Goal: Task Accomplishment & Management: Use online tool/utility

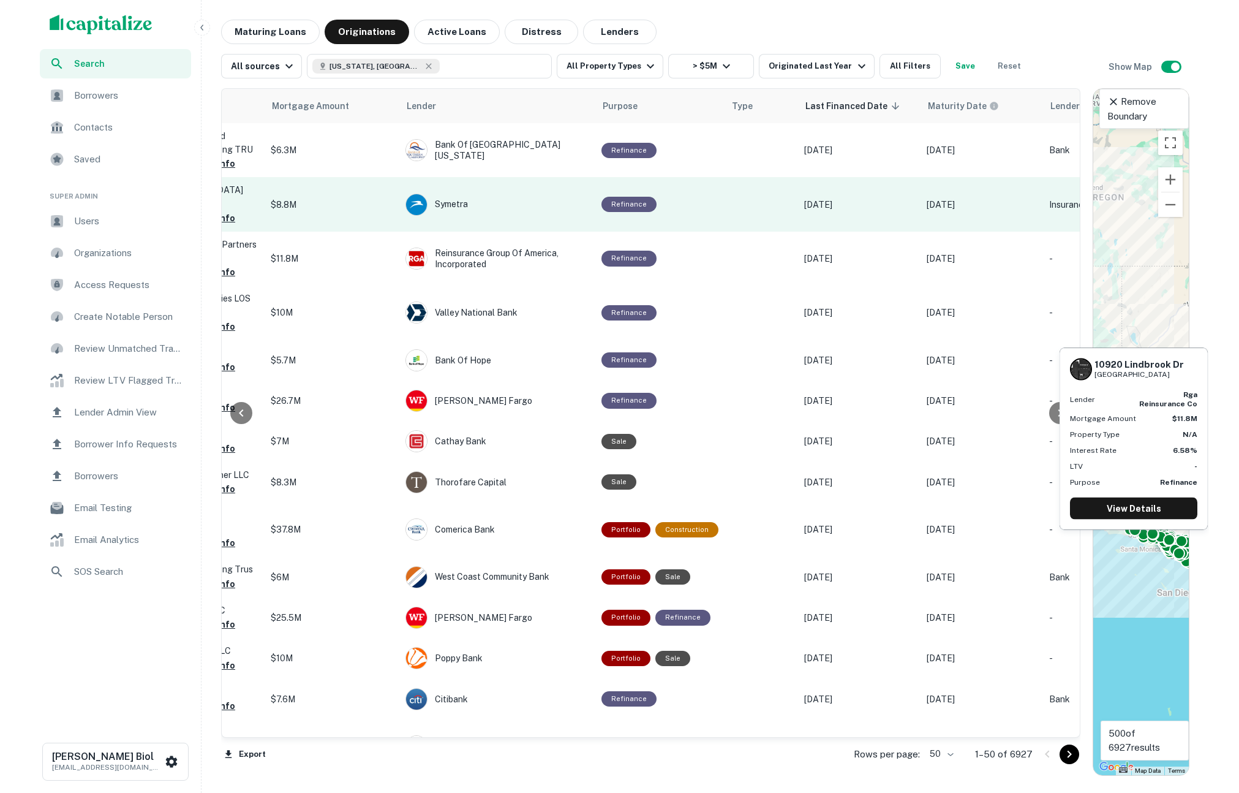
scroll to position [0, 603]
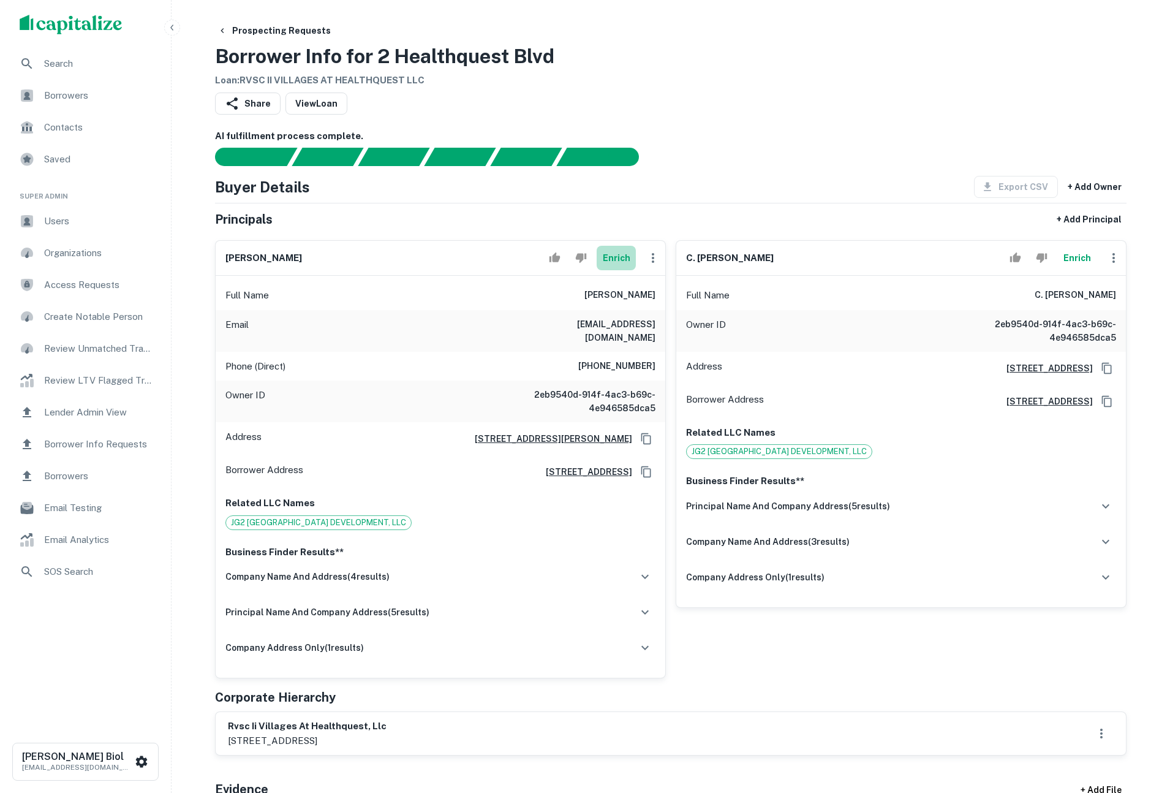
click at [625, 262] on button "Enrich" at bounding box center [616, 258] width 39 height 25
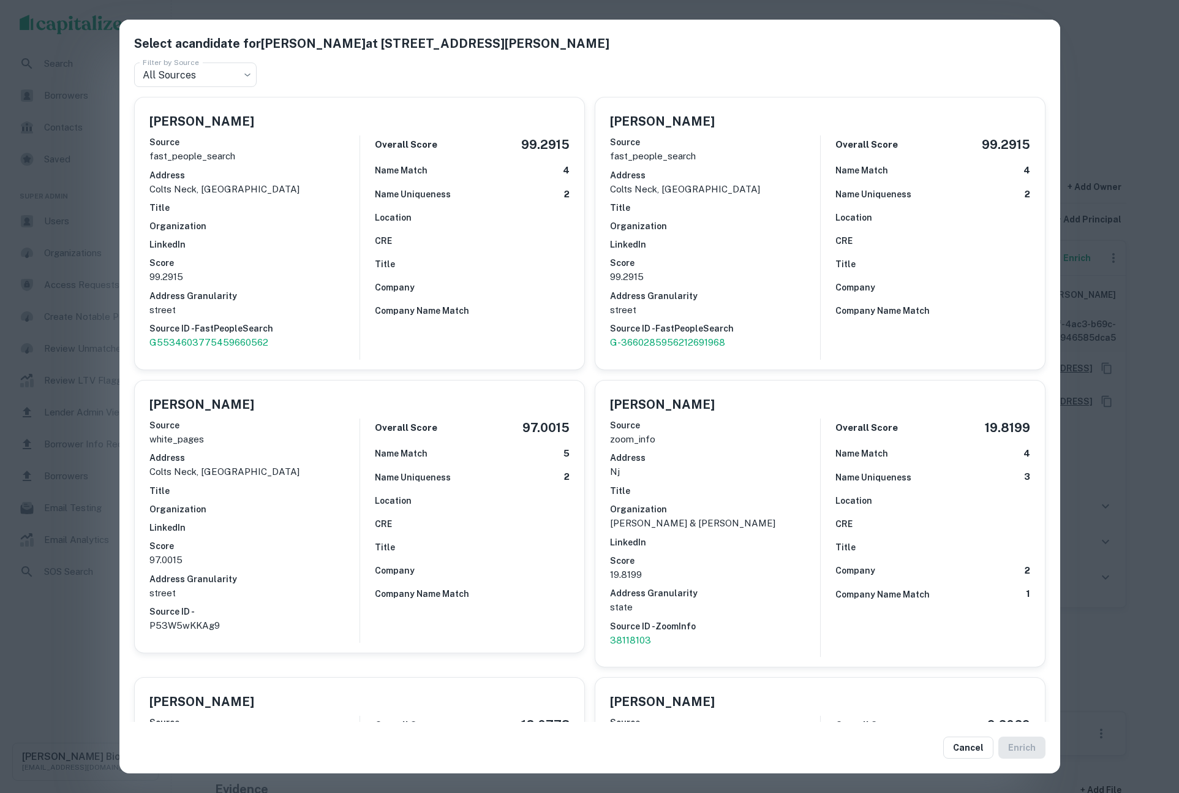
click at [1105, 72] on div "Select a candidate for John Giunco at 99 Crine Rd Filter by Source All Sources …" at bounding box center [589, 396] width 1179 height 793
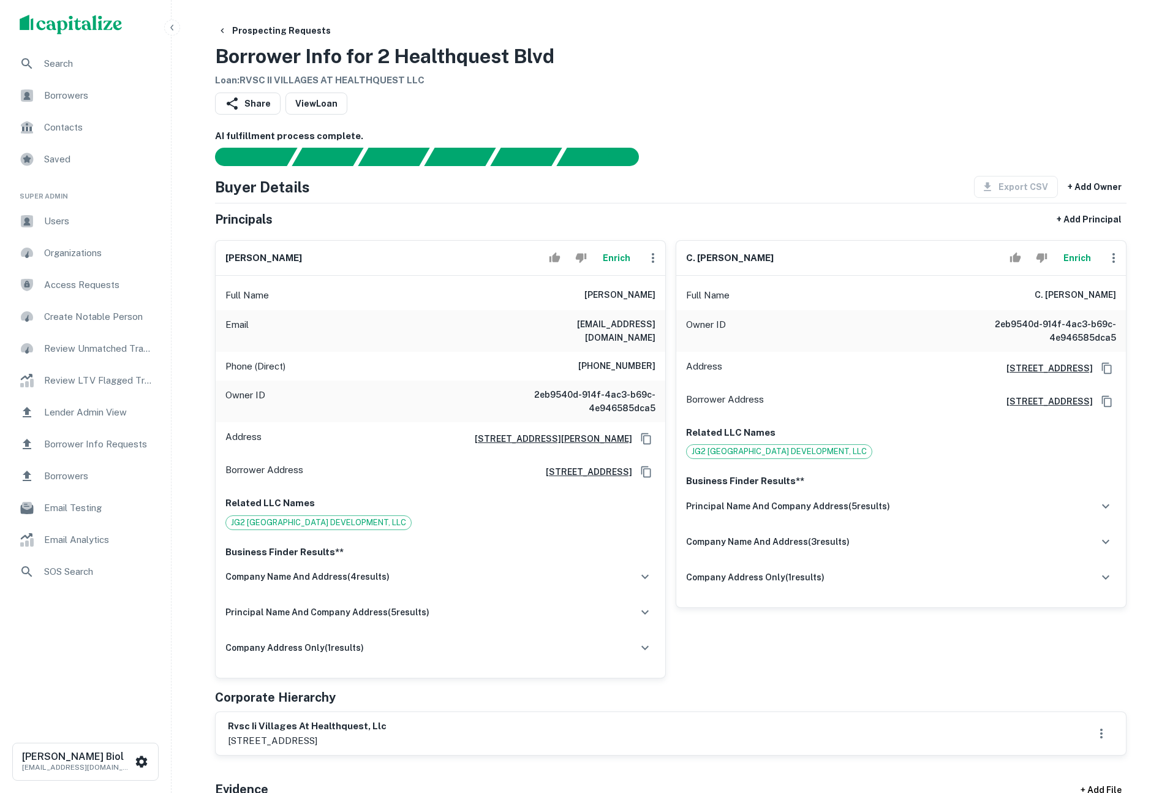
click at [1079, 262] on button "Enrich" at bounding box center [1076, 258] width 39 height 25
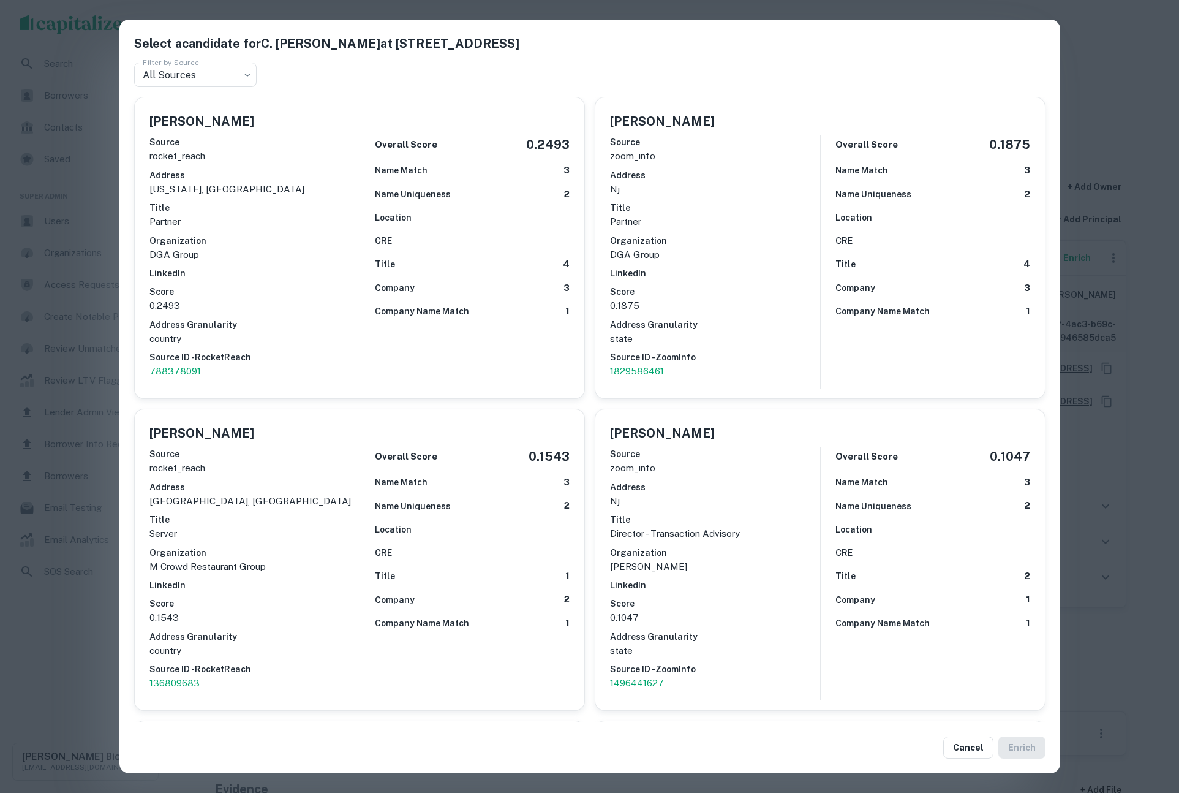
click at [1133, 77] on div "Select a candidate for C. Justin McCarthy at 99 crine road Filter by Source All…" at bounding box center [589, 396] width 1179 height 793
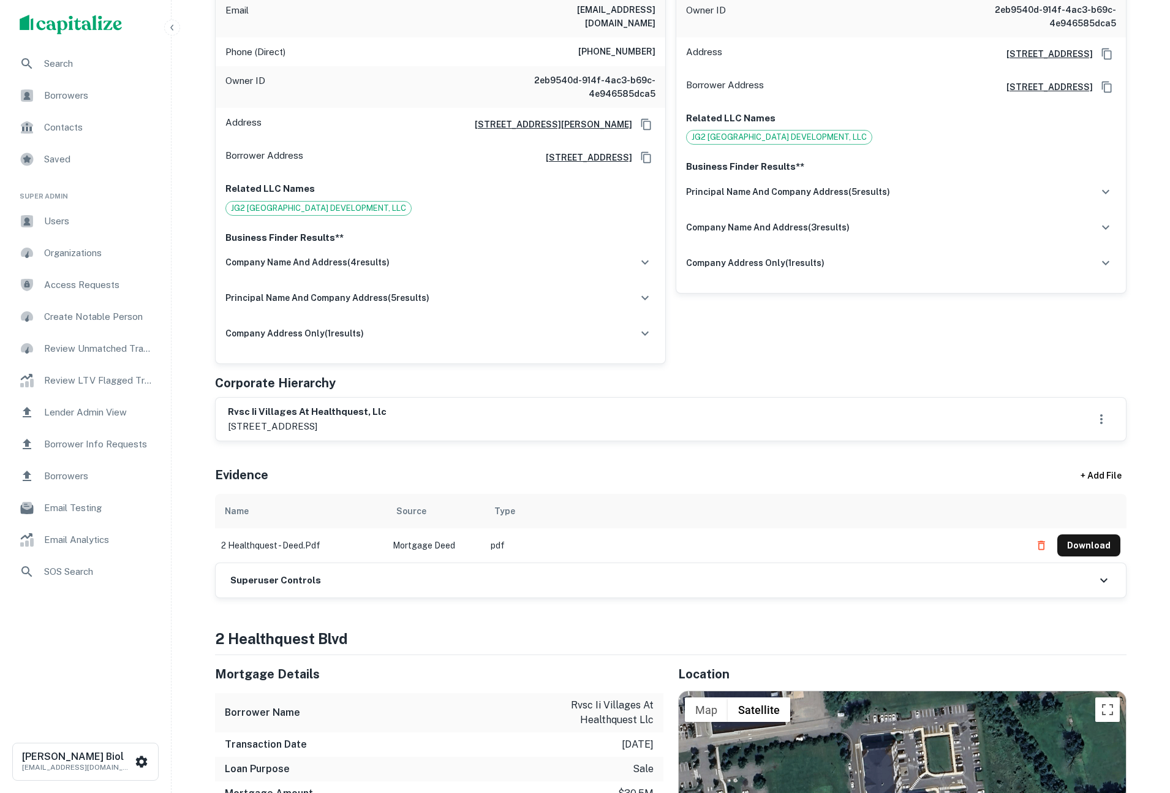
scroll to position [270, 0]
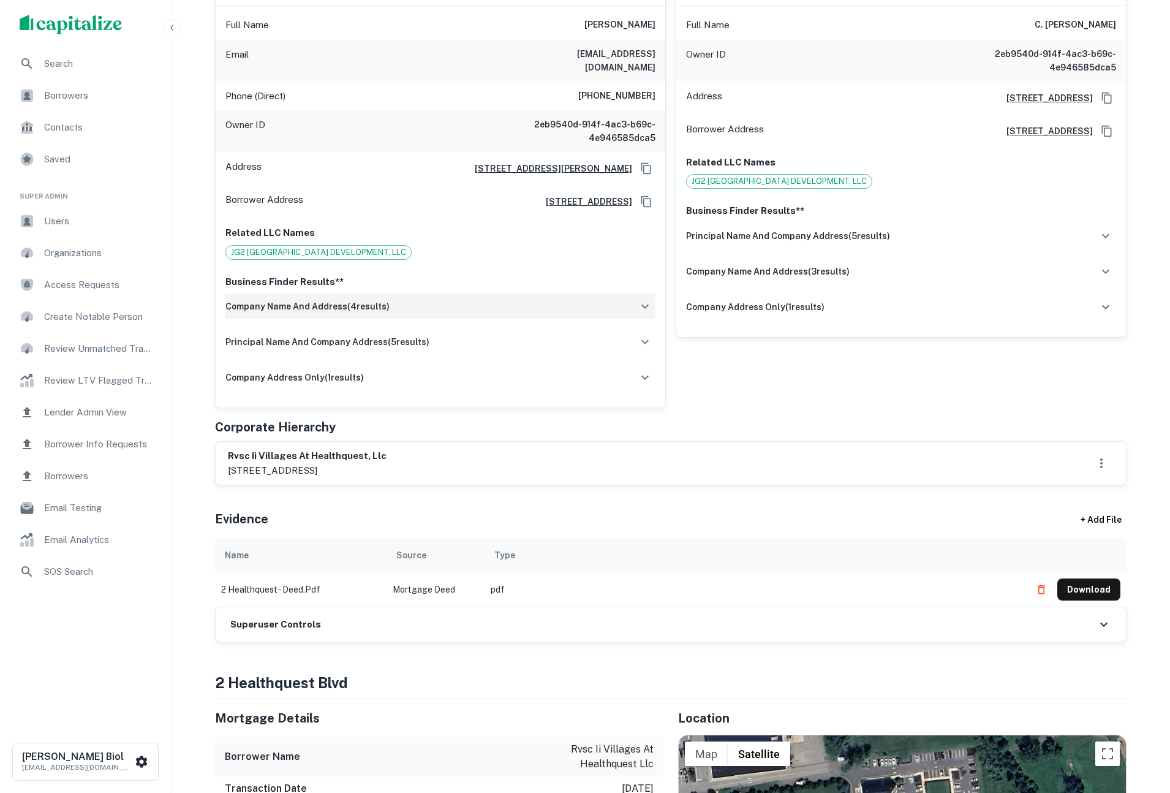
click at [492, 299] on div "company name and address ( 4 results)" at bounding box center [440, 306] width 430 height 26
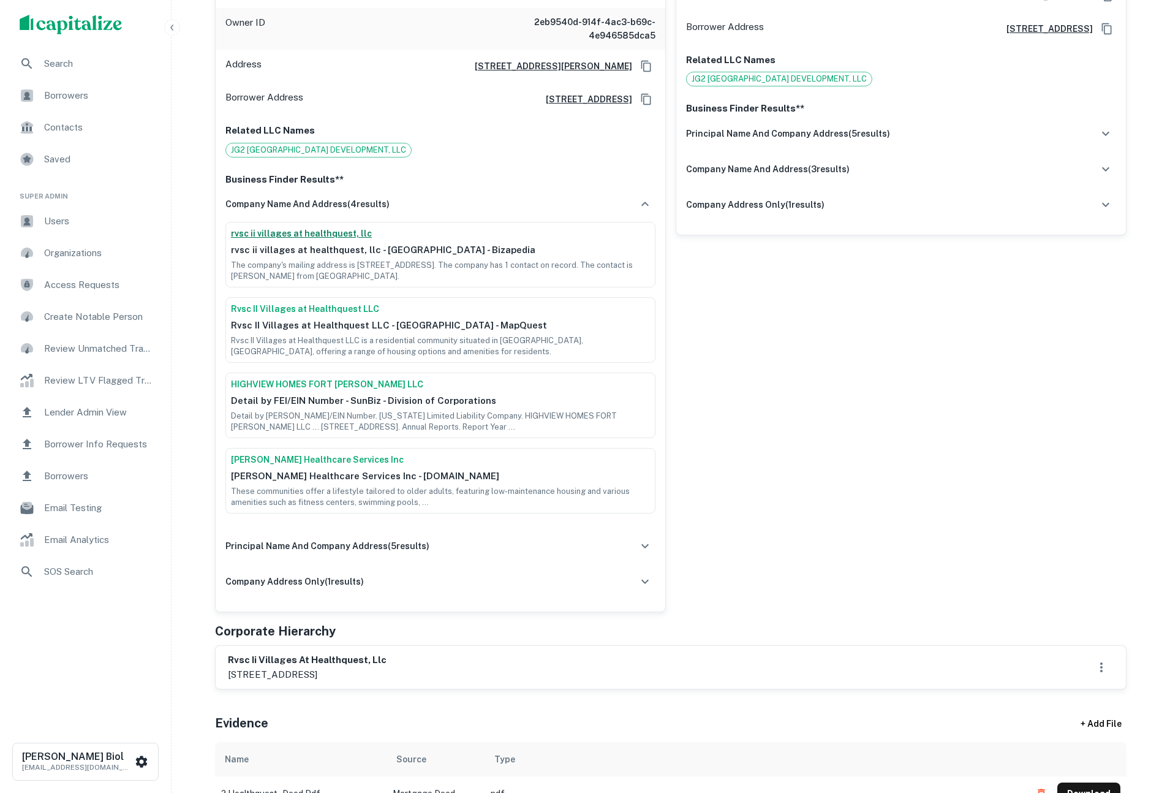
scroll to position [0, 0]
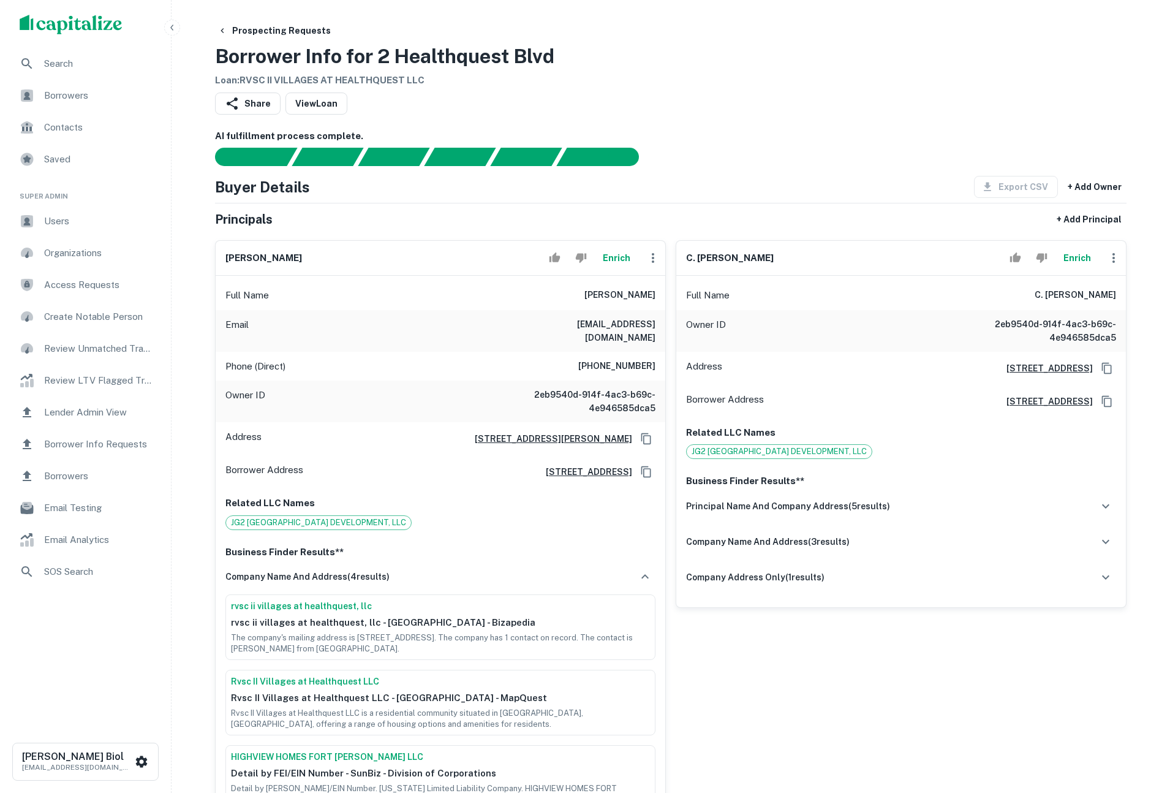
click at [810, 116] on div "Share View Loan" at bounding box center [670, 105] width 911 height 27
click at [620, 256] on button "Enrich" at bounding box center [616, 258] width 39 height 25
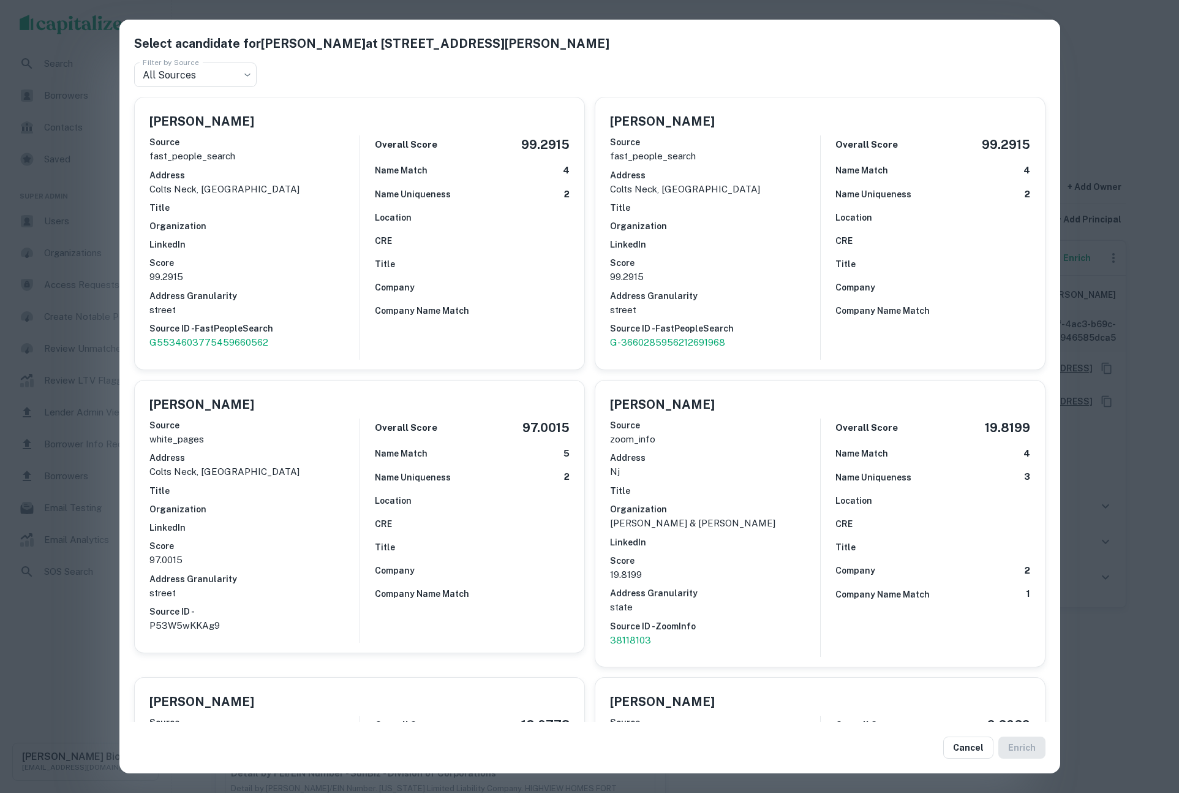
click at [62, 671] on div "Select a candidate for John Giunco at 99 Crine Rd Filter by Source All Sources …" at bounding box center [589, 396] width 1179 height 793
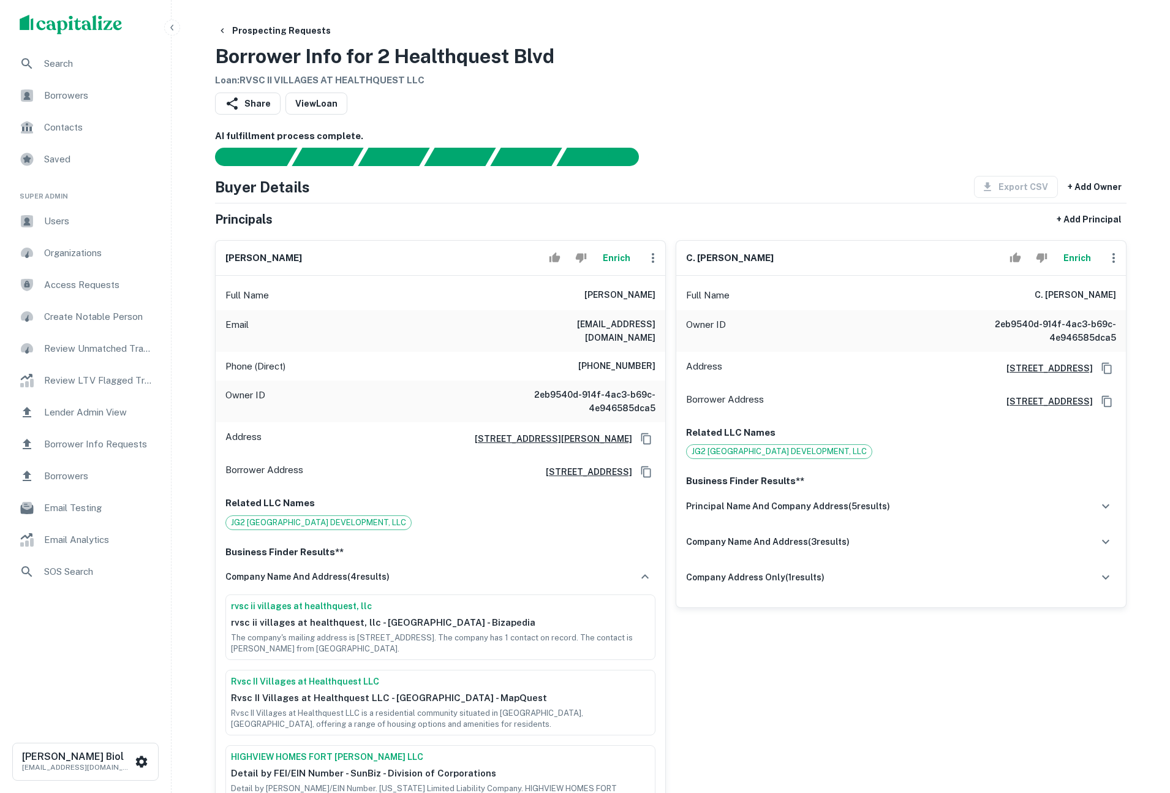
click at [756, 117] on div "Share View Loan" at bounding box center [670, 105] width 911 height 27
drag, startPoint x: 915, startPoint y: 67, endPoint x: 1000, endPoint y: 1, distance: 107.3
click at [915, 67] on div "Prospecting Requests Borrower Info for 2 Healthquest Blvd Loan : RVSC II VILLAG…" at bounding box center [670, 54] width 911 height 68
click at [625, 261] on button "Enrich" at bounding box center [616, 258] width 39 height 25
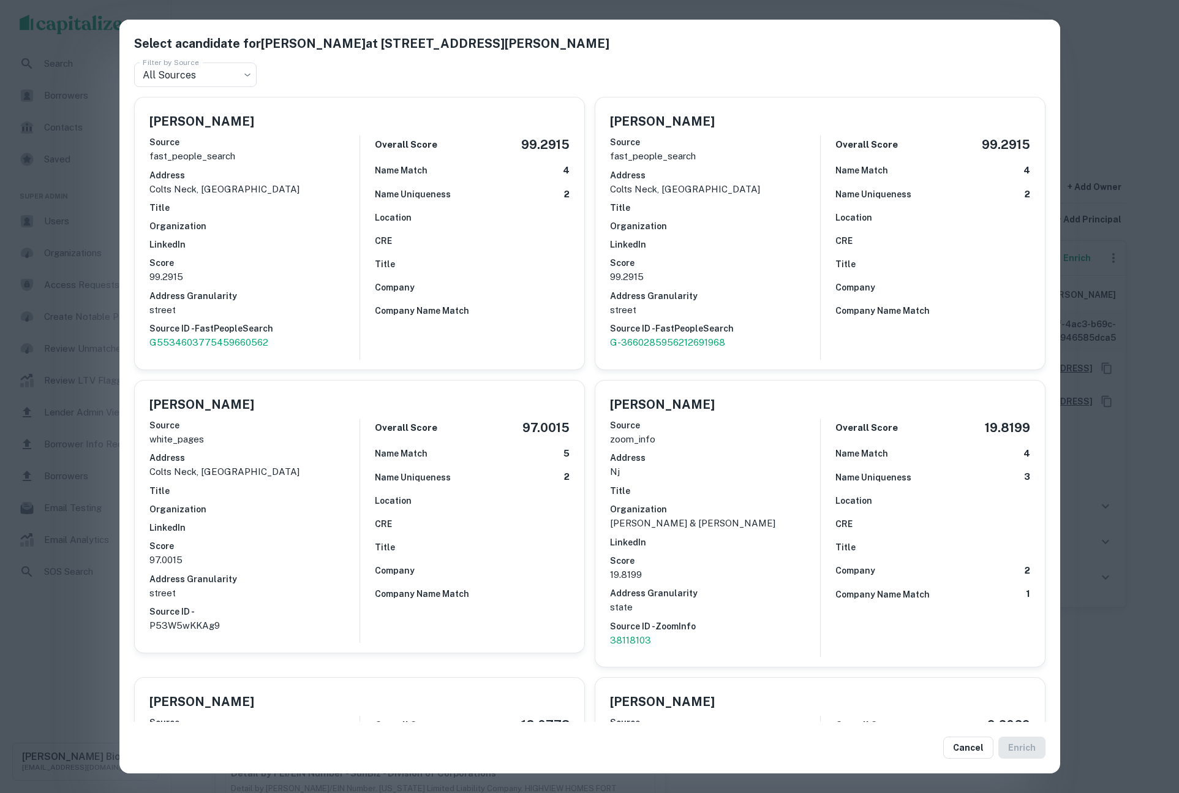
click at [1131, 42] on div "Select a candidate for John Giunco at 99 Crine Rd Filter by Source All Sources …" at bounding box center [589, 396] width 1179 height 793
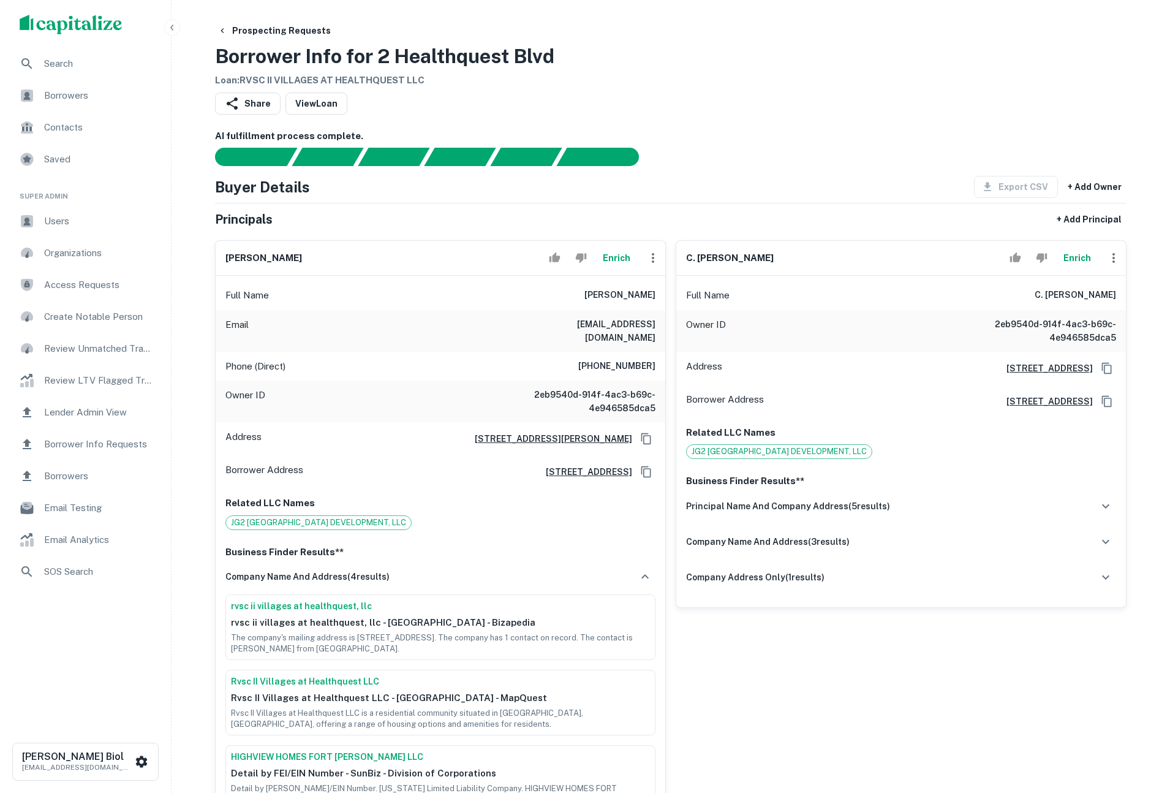
click at [655, 259] on icon "button" at bounding box center [653, 258] width 15 height 15
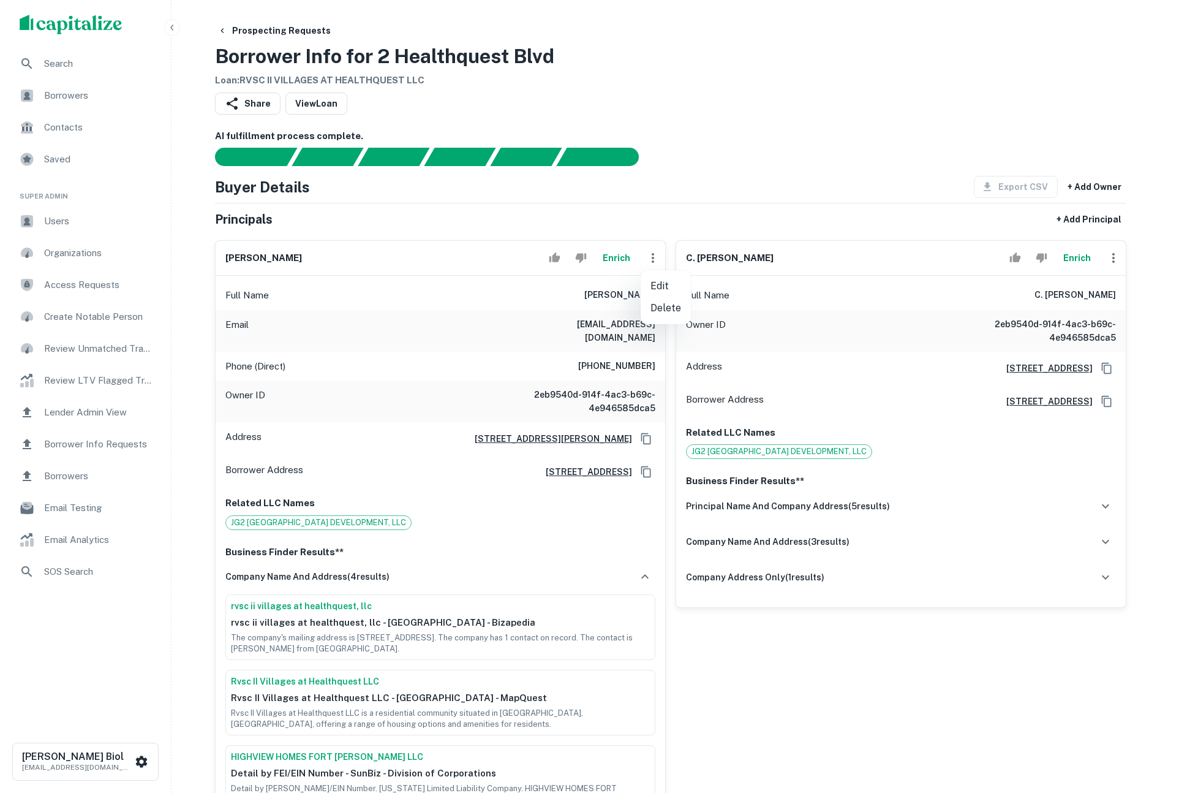
click at [673, 178] on div at bounding box center [589, 396] width 1179 height 793
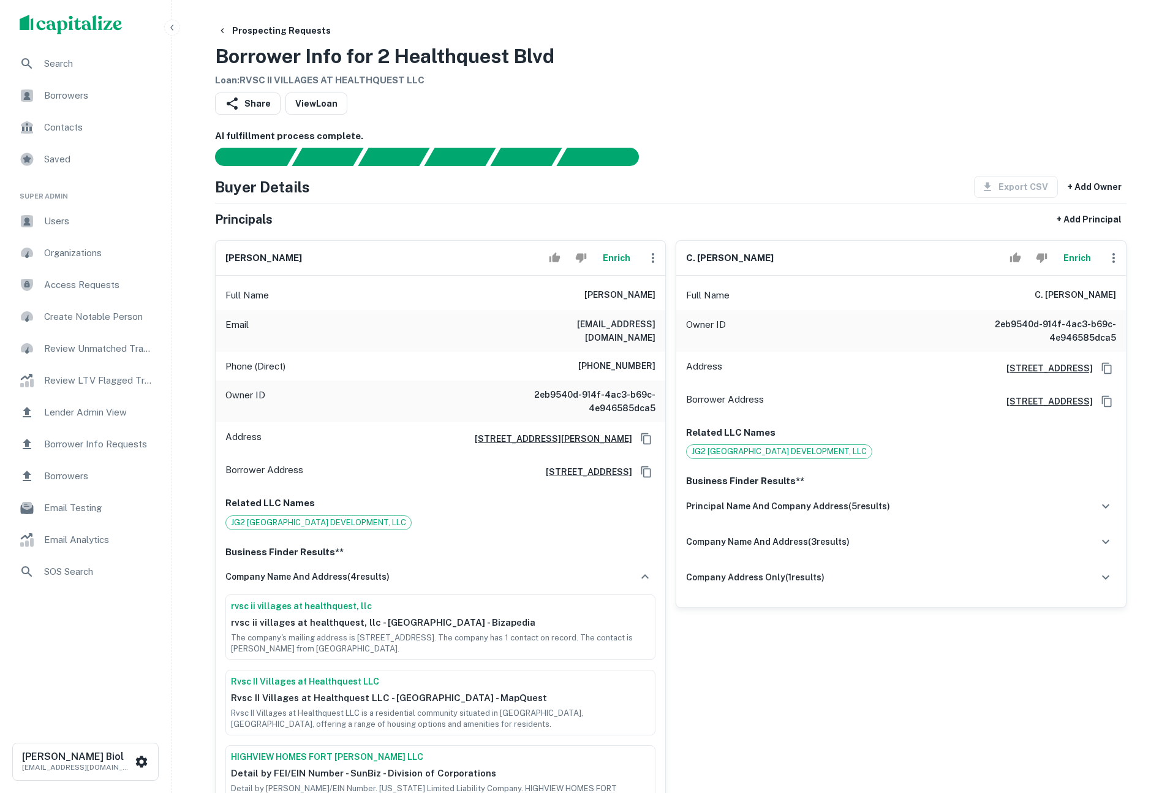
click at [652, 252] on icon "button" at bounding box center [653, 258] width 15 height 15
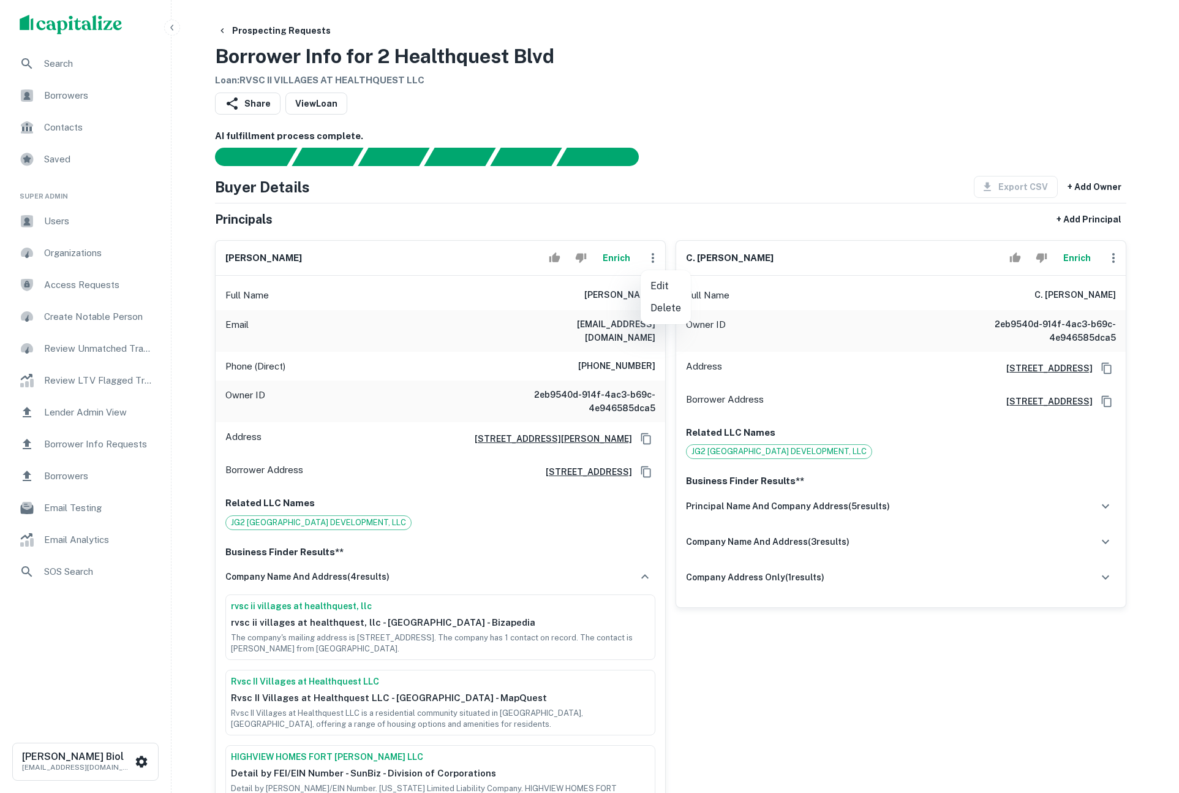
click at [678, 198] on div at bounding box center [589, 396] width 1179 height 793
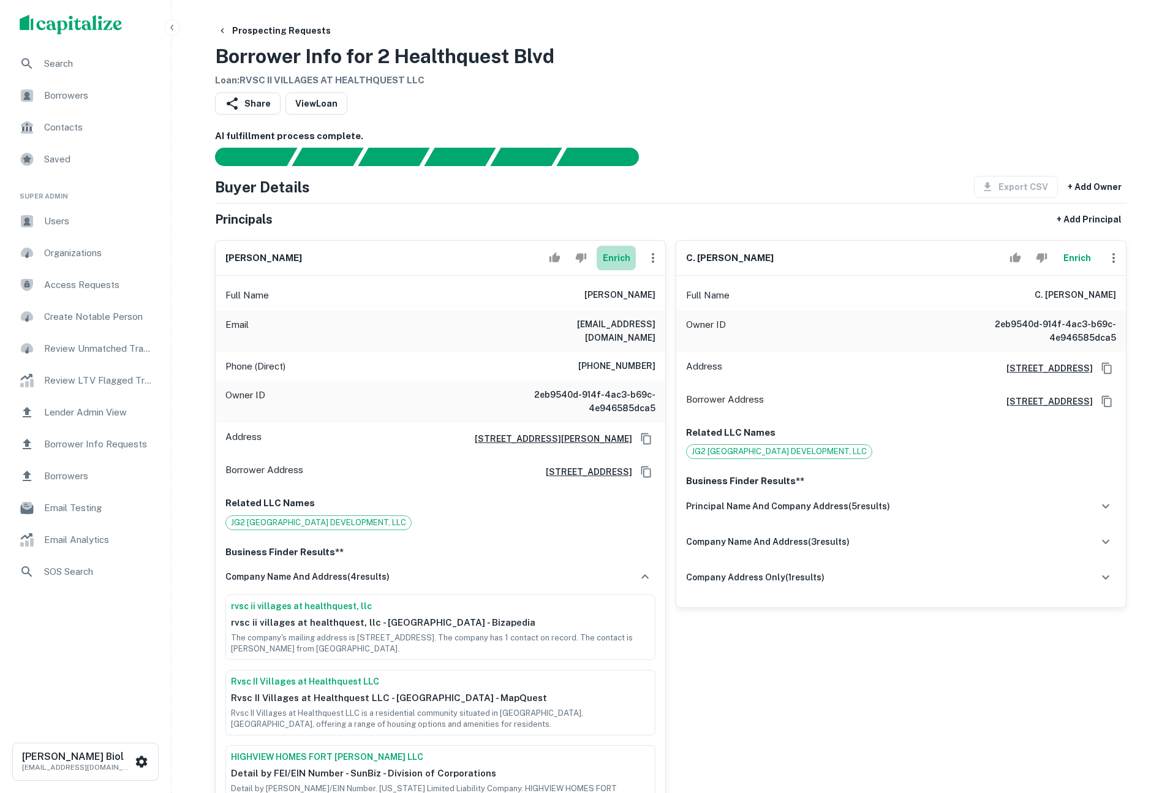
click at [620, 255] on button "Enrich" at bounding box center [616, 258] width 39 height 25
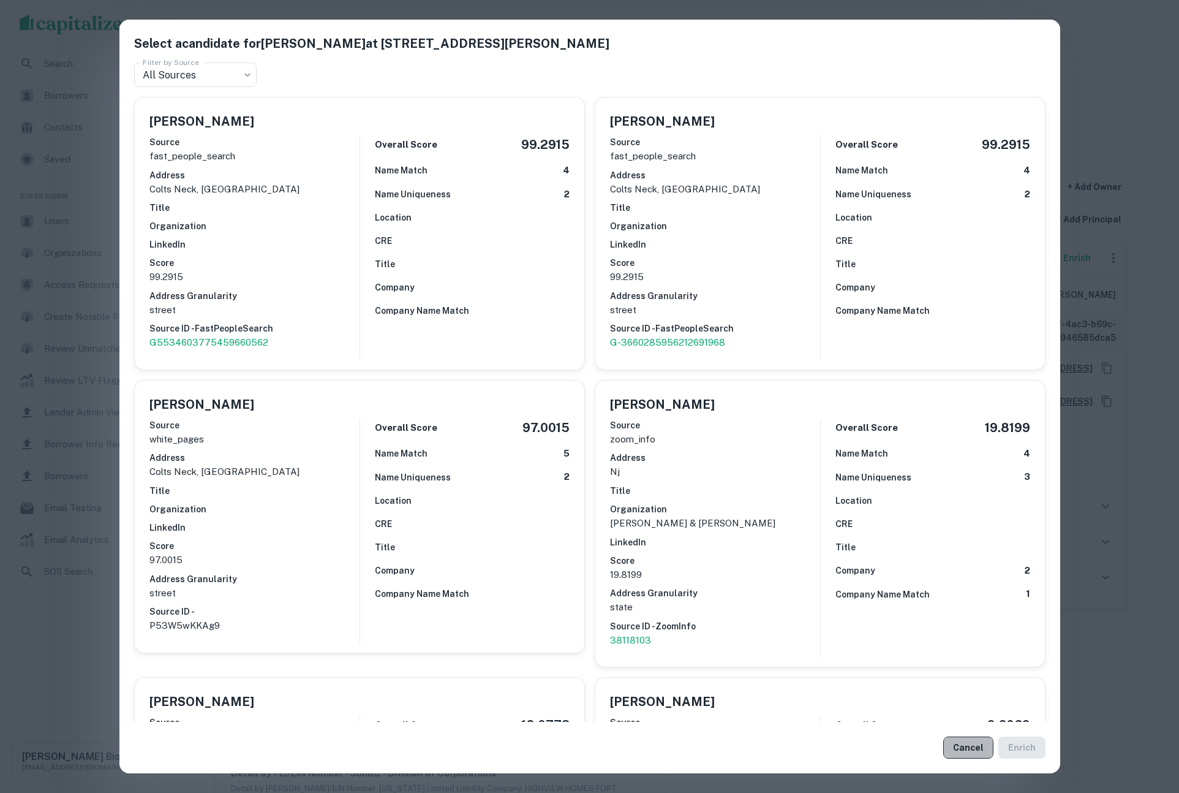
click at [956, 753] on button "Cancel" at bounding box center [968, 747] width 50 height 22
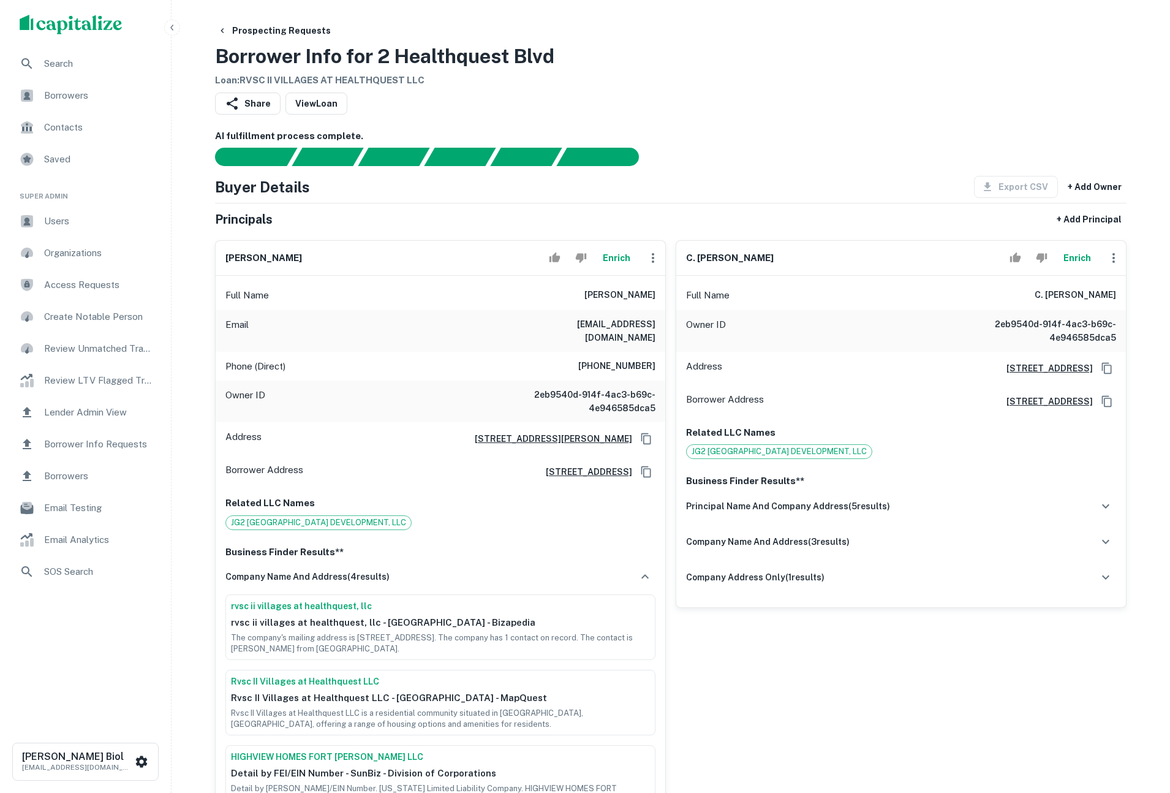
click at [1077, 253] on button "Enrich" at bounding box center [1076, 258] width 39 height 25
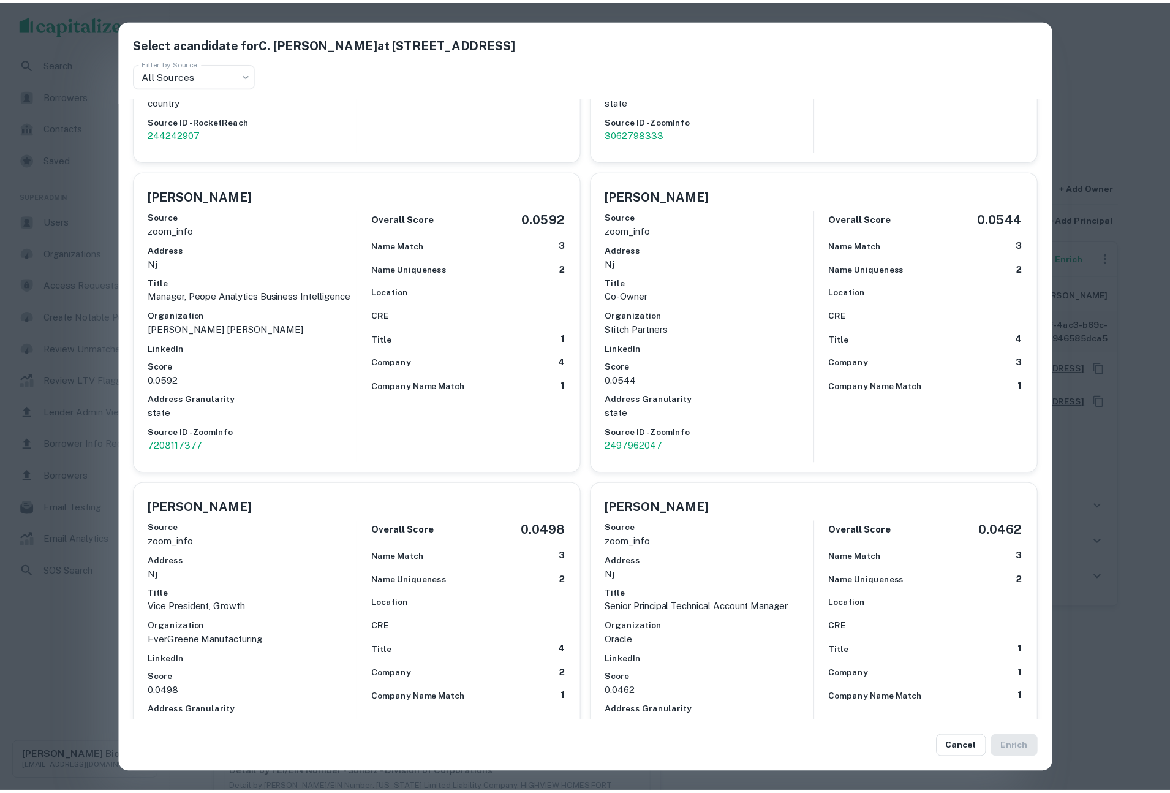
scroll to position [1250, 0]
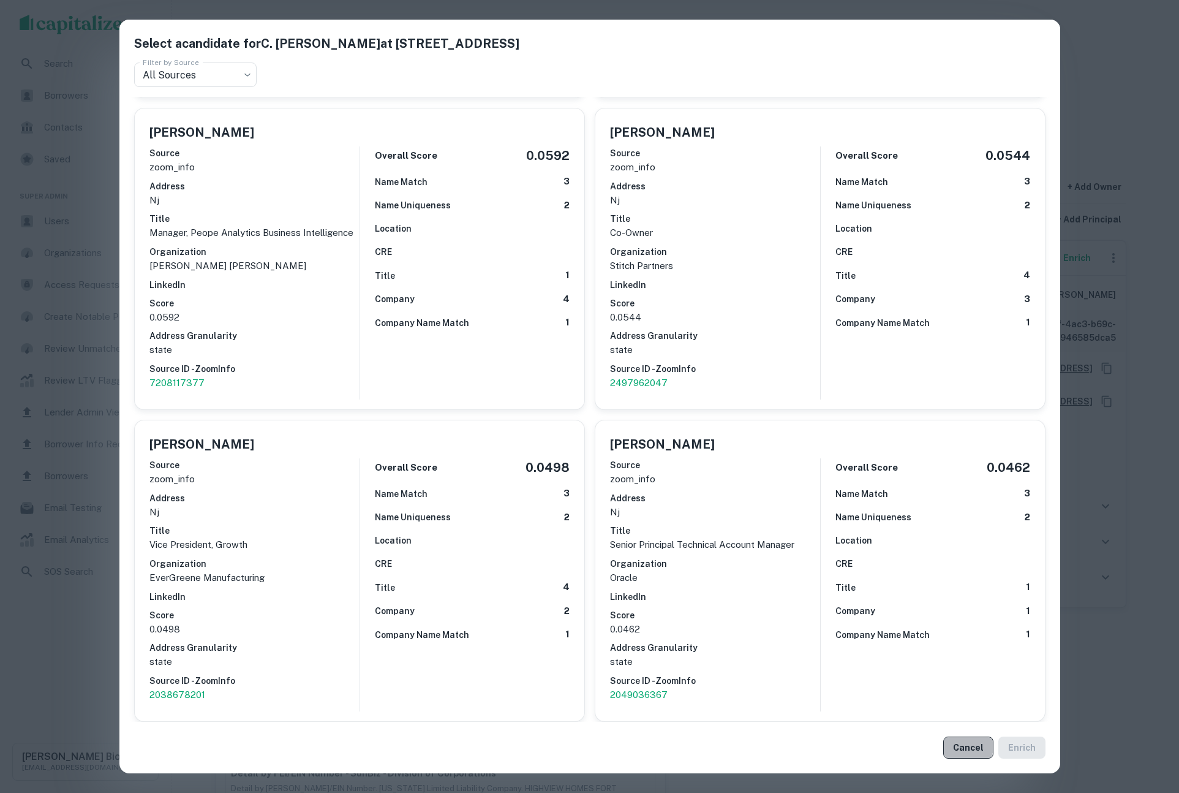
click at [970, 747] on button "Cancel" at bounding box center [968, 747] width 50 height 22
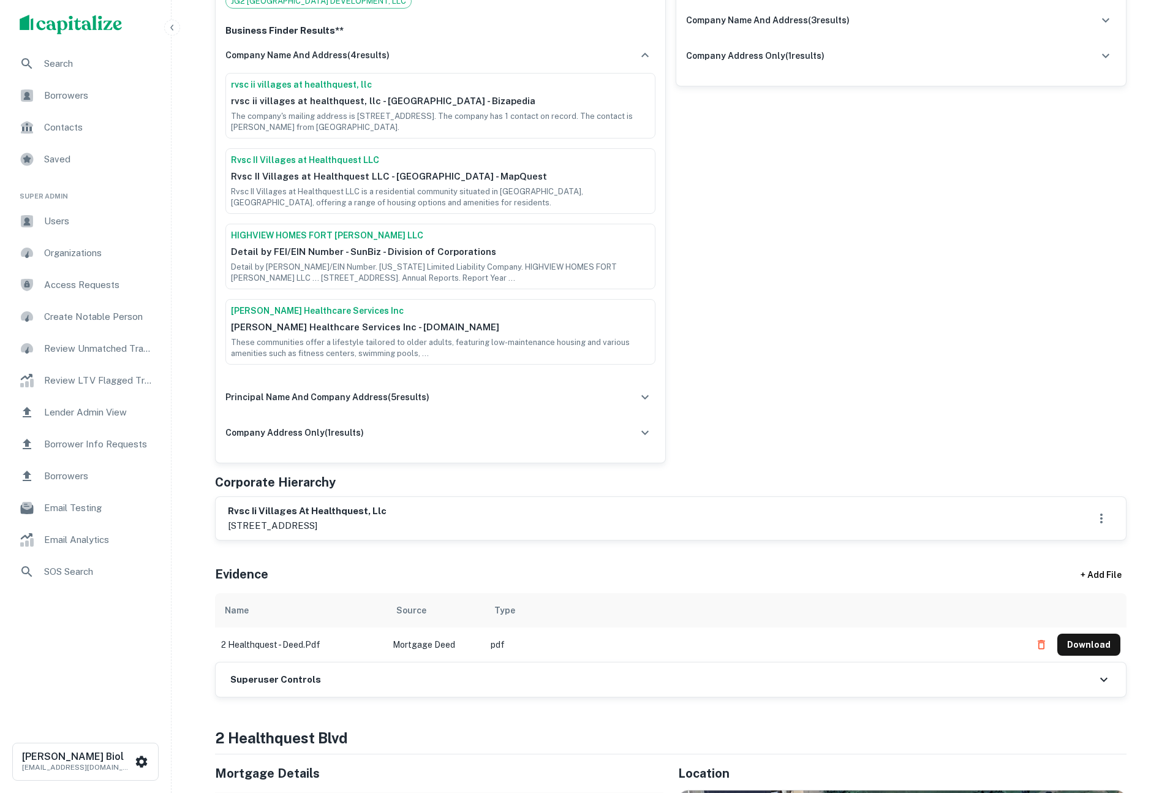
scroll to position [647, 0]
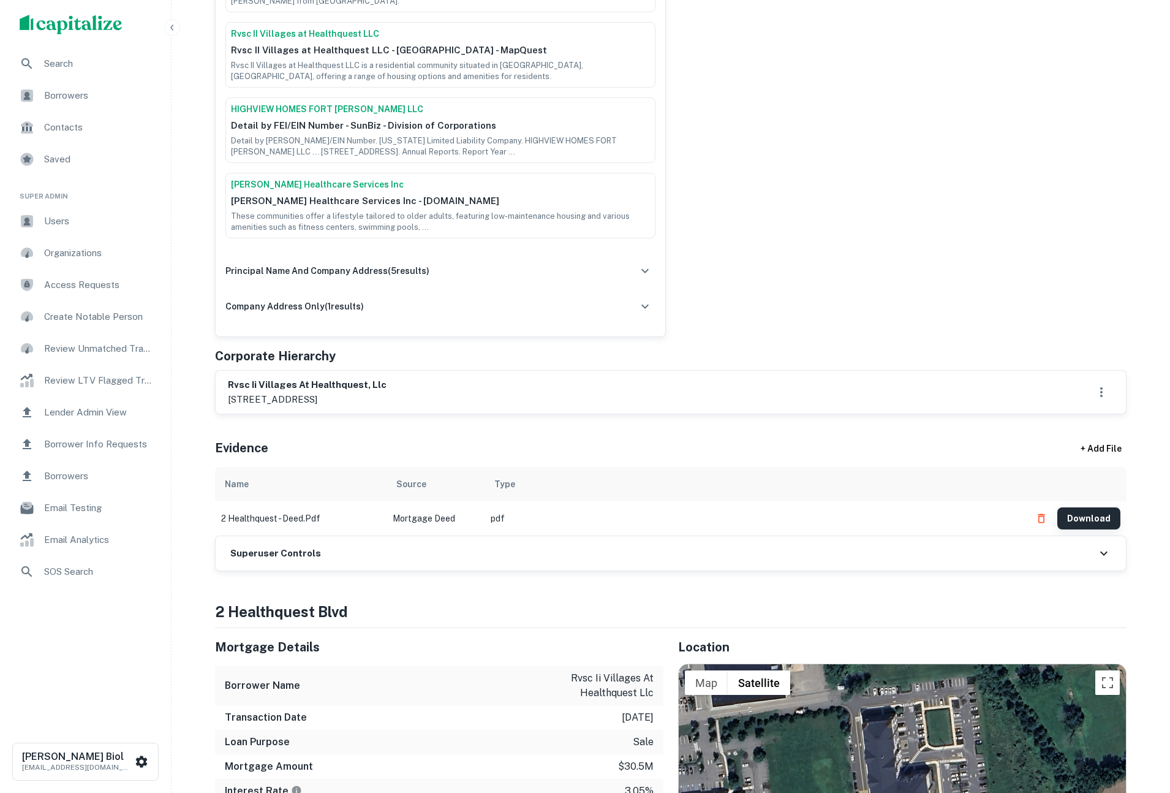
click at [1091, 510] on button "Download" at bounding box center [1088, 518] width 63 height 22
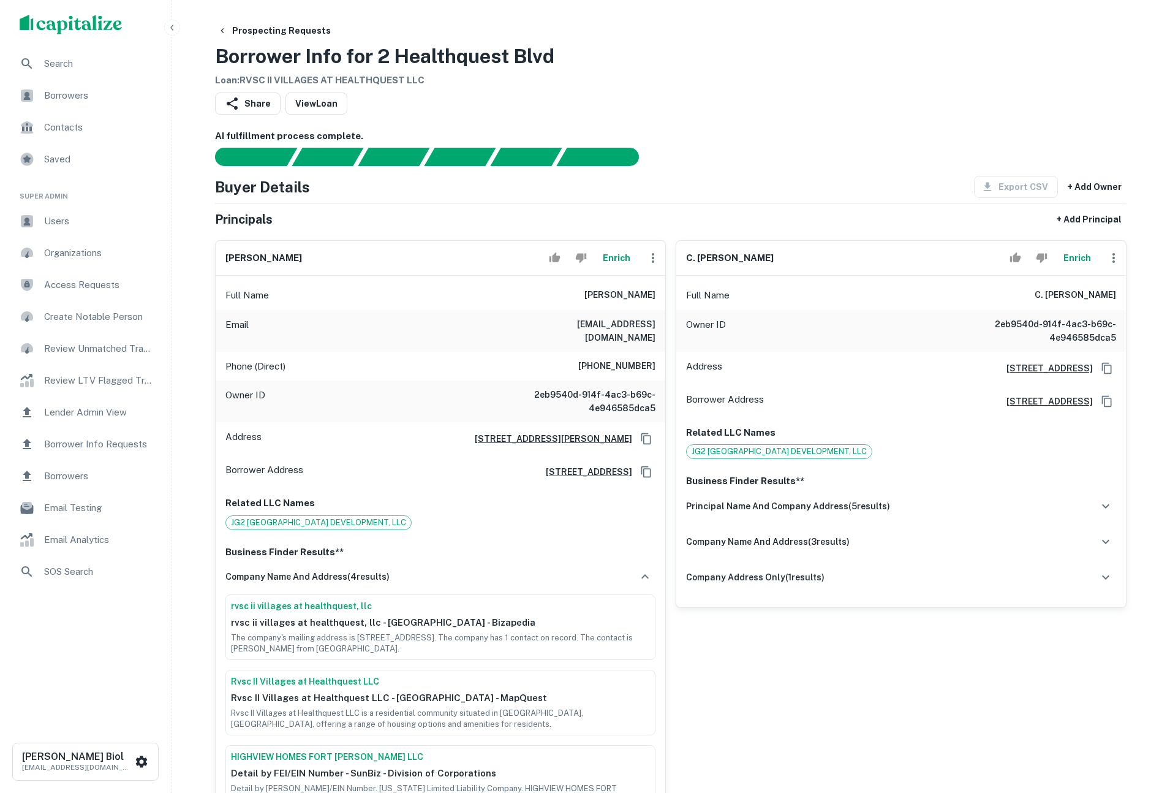
click at [671, 274] on div "c. justin mccarthy Enrich Full Name c. justin mccarthy Owner ID 2eb9540d-914f-4…" at bounding box center [896, 607] width 461 height 754
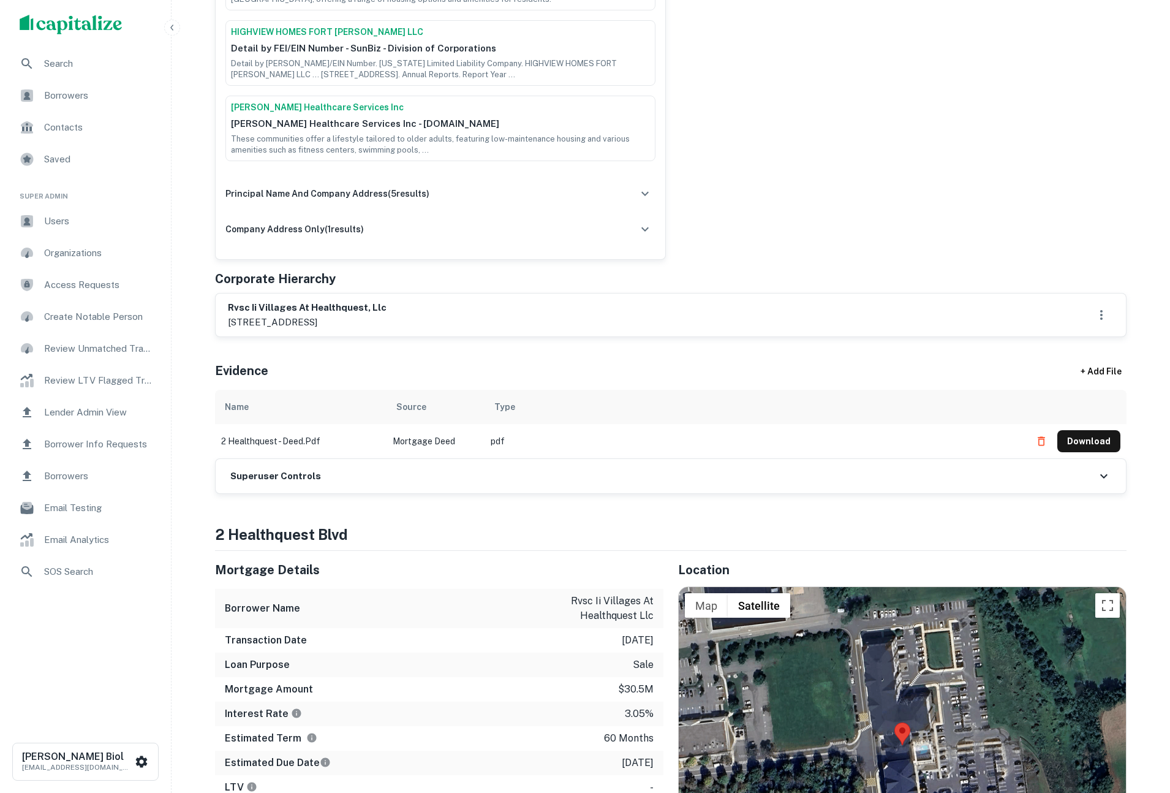
scroll to position [748, 0]
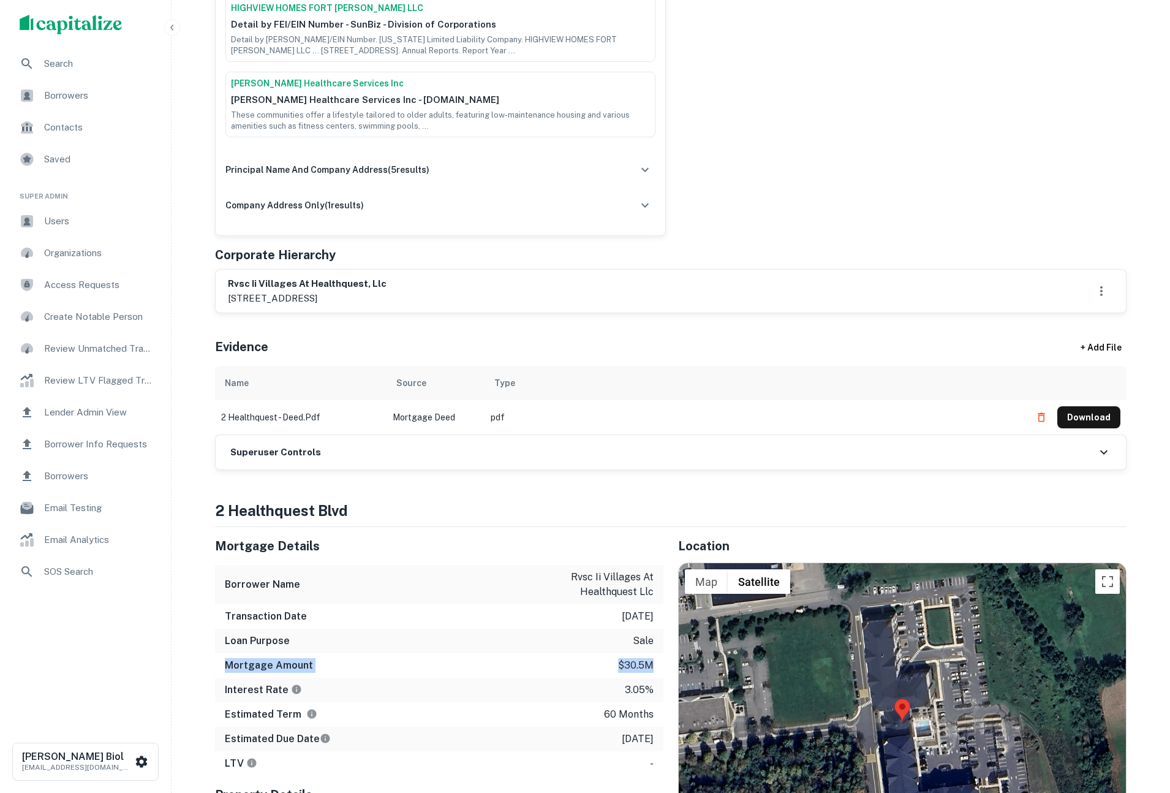
drag, startPoint x: 227, startPoint y: 654, endPoint x: 654, endPoint y: 654, distance: 426.3
click at [654, 654] on div "Mortgage Amount $30.5m" at bounding box center [439, 665] width 448 height 25
drag, startPoint x: 654, startPoint y: 654, endPoint x: 233, endPoint y: 577, distance: 427.2
click at [233, 577] on div "Mortgage Details Borrower Name rvsc ii villages at healthquest llc Transaction …" at bounding box center [439, 651] width 448 height 249
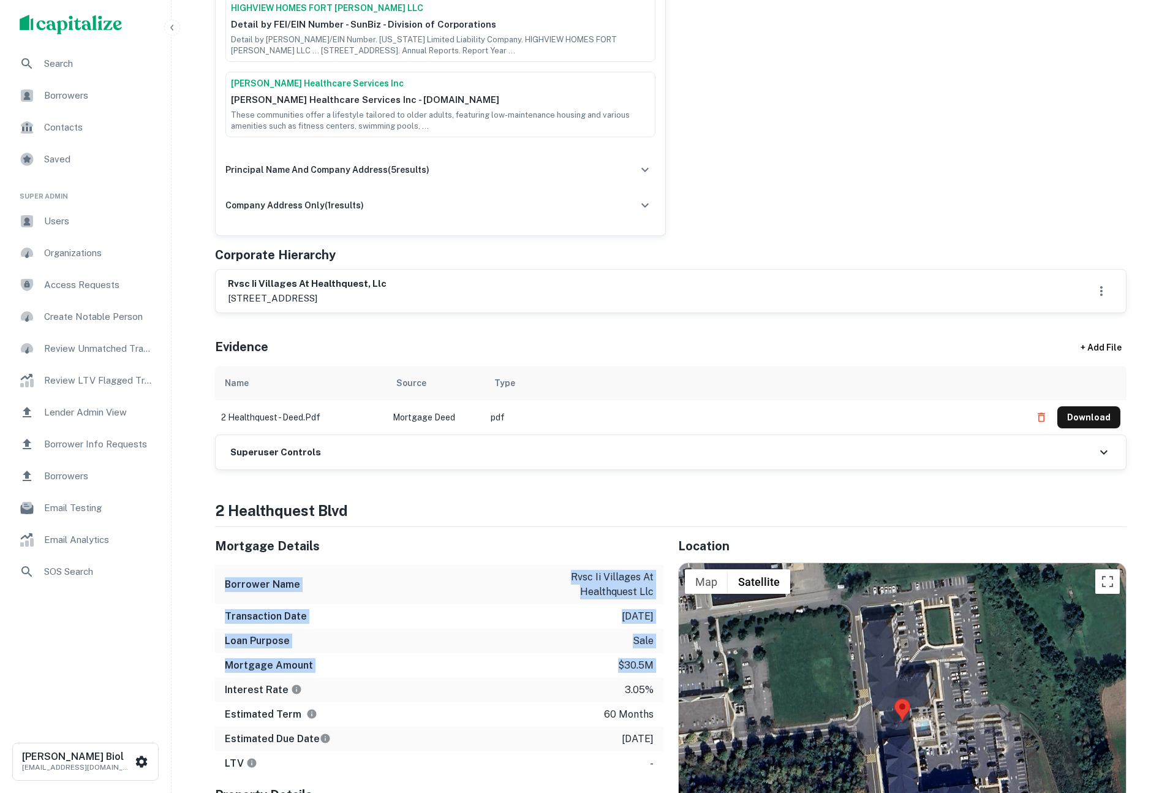
click at [233, 577] on h6 "Borrower Name" at bounding box center [262, 584] width 75 height 15
drag, startPoint x: 236, startPoint y: 576, endPoint x: 432, endPoint y: 646, distance: 207.9
click at [432, 646] on div "Mortgage Details Borrower Name rvsc ii villages at healthquest llc Transaction …" at bounding box center [439, 651] width 448 height 249
click at [432, 653] on div "Mortgage Amount $30.5m" at bounding box center [439, 665] width 448 height 25
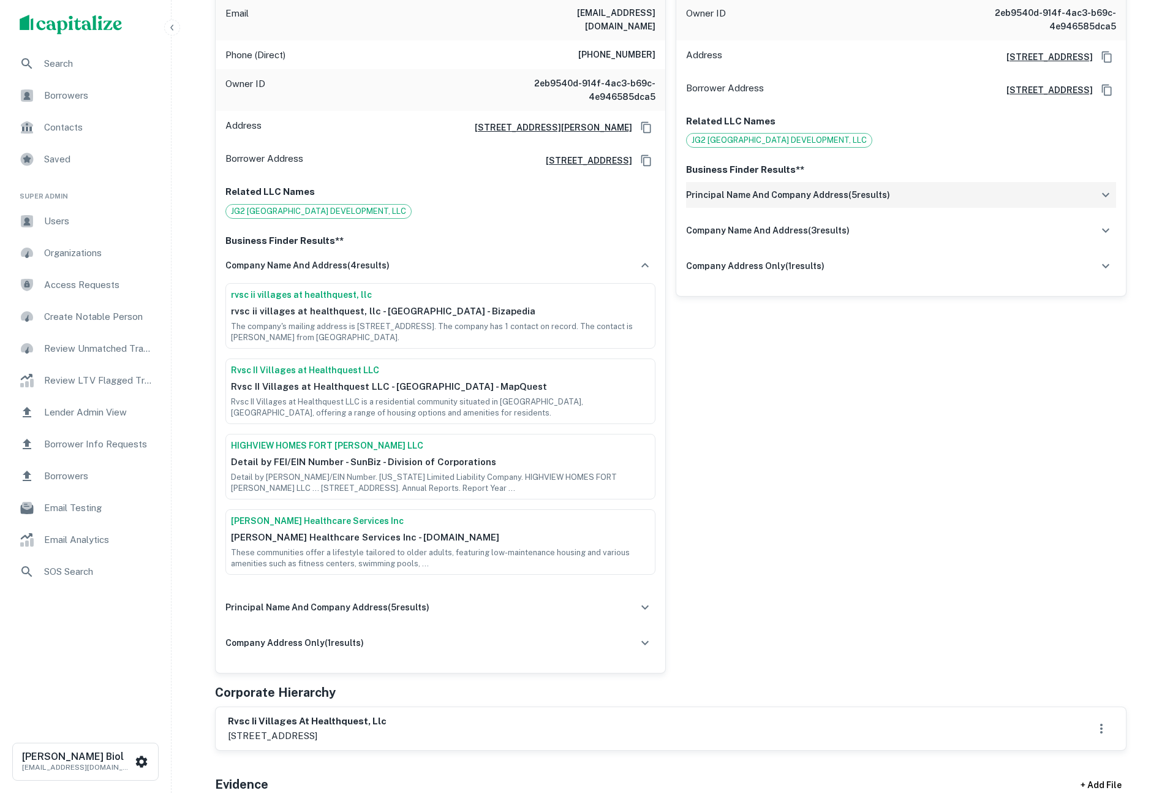
scroll to position [0, 0]
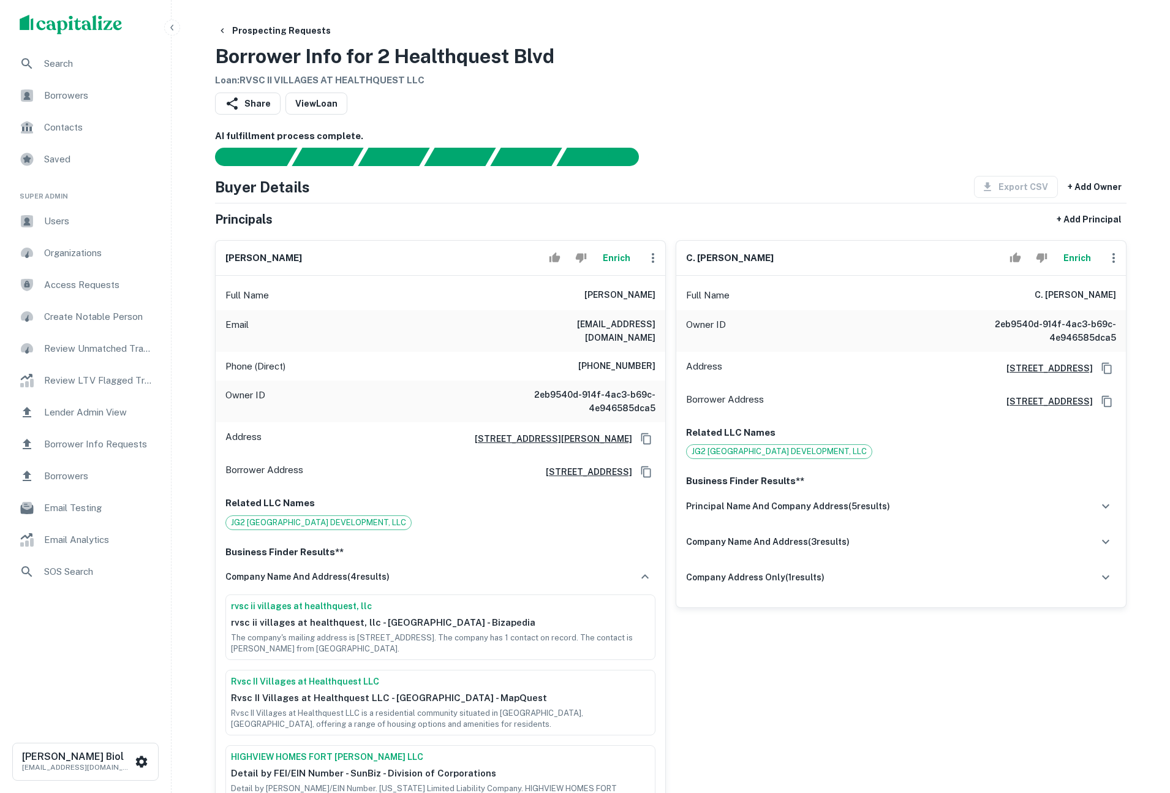
click at [788, 139] on h6 "AI fulfillment process complete." at bounding box center [670, 136] width 911 height 14
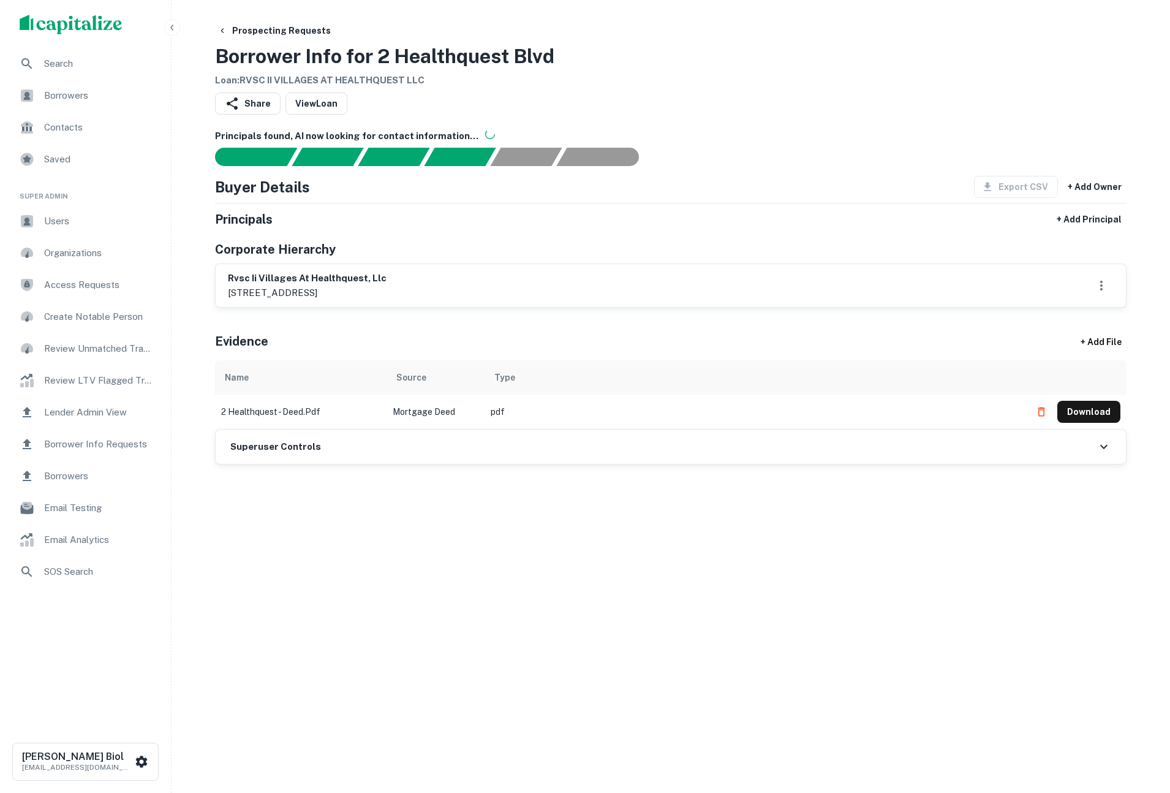
click at [840, 89] on div "Prospecting Requests Borrower Info for 2 Healthquest Blvd Loan : RVSC II VILLAG…" at bounding box center [670, 682] width 941 height 1325
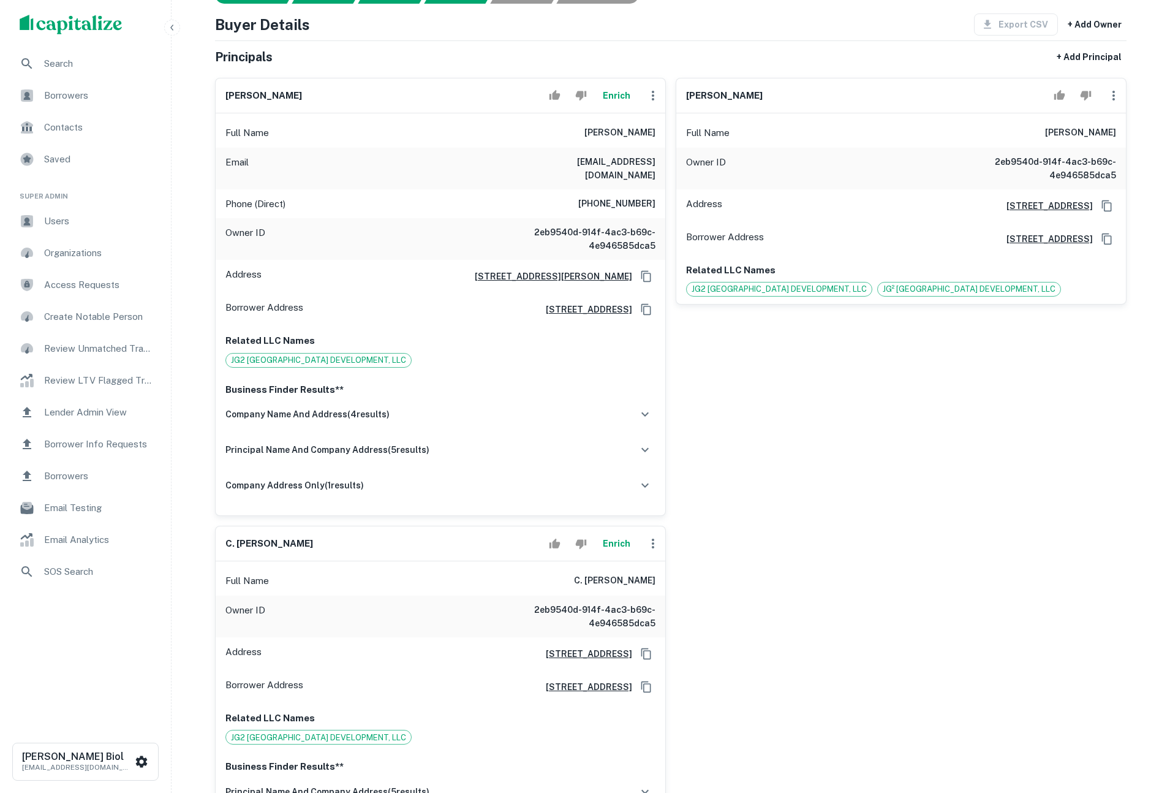
scroll to position [146, 0]
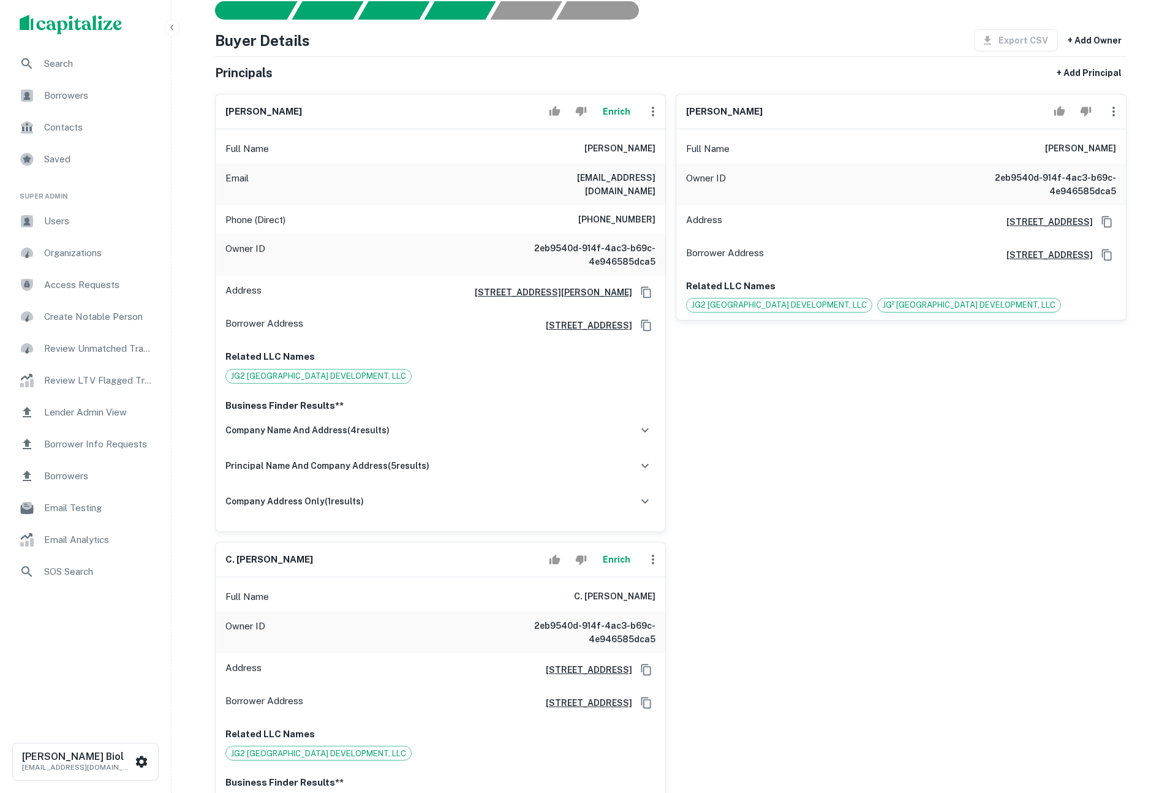
click at [865, 611] on div "john giunco Enrich Full Name john giunco Email jgiunco@yahoo.com Phone (Direct)…" at bounding box center [665, 496] width 921 height 825
click at [869, 496] on div "john a. giunco, jr. Full Name john a. giunco, jr. Owner ID 2eb9540d-914f-4ac3-b…" at bounding box center [896, 308] width 461 height 448
click at [869, 496] on div "[PERSON_NAME] Full Name [PERSON_NAME] Owner ID 2eb9540d-914f-4ac3-b69c-4e946585…" at bounding box center [896, 308] width 461 height 448
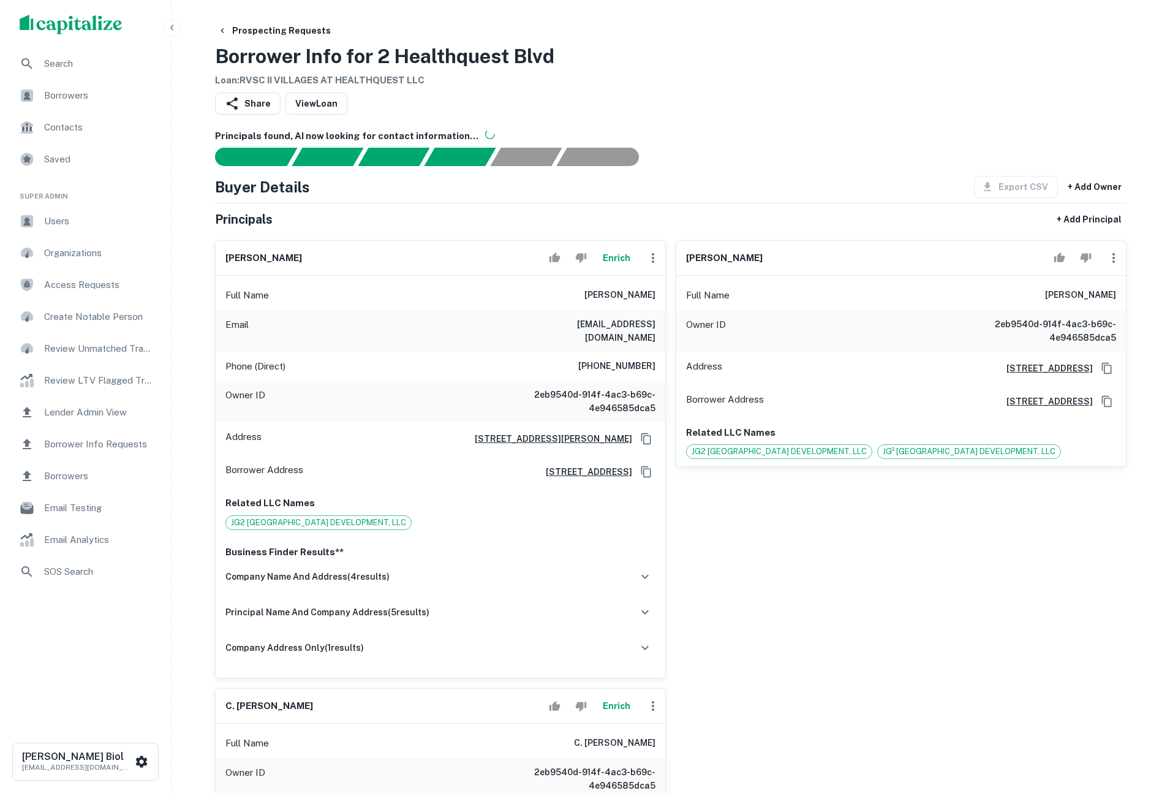
click at [804, 546] on div "[PERSON_NAME] Full Name [PERSON_NAME] Owner ID 2eb9540d-914f-4ac3-b69c-4e946585…" at bounding box center [896, 454] width 461 height 448
click at [811, 83] on div "Prospecting Requests Borrower Info for 2 Healthquest Blvd Loan : RVSC II VILLAG…" at bounding box center [670, 54] width 911 height 68
click at [850, 115] on div "Share View Loan" at bounding box center [670, 105] width 911 height 27
click at [860, 267] on div "[PERSON_NAME]" at bounding box center [901, 258] width 450 height 35
click at [818, 572] on div "[PERSON_NAME] Full Name [PERSON_NAME] Owner ID 2eb9540d-914f-4ac3-b69c-4e946585…" at bounding box center [896, 454] width 461 height 448
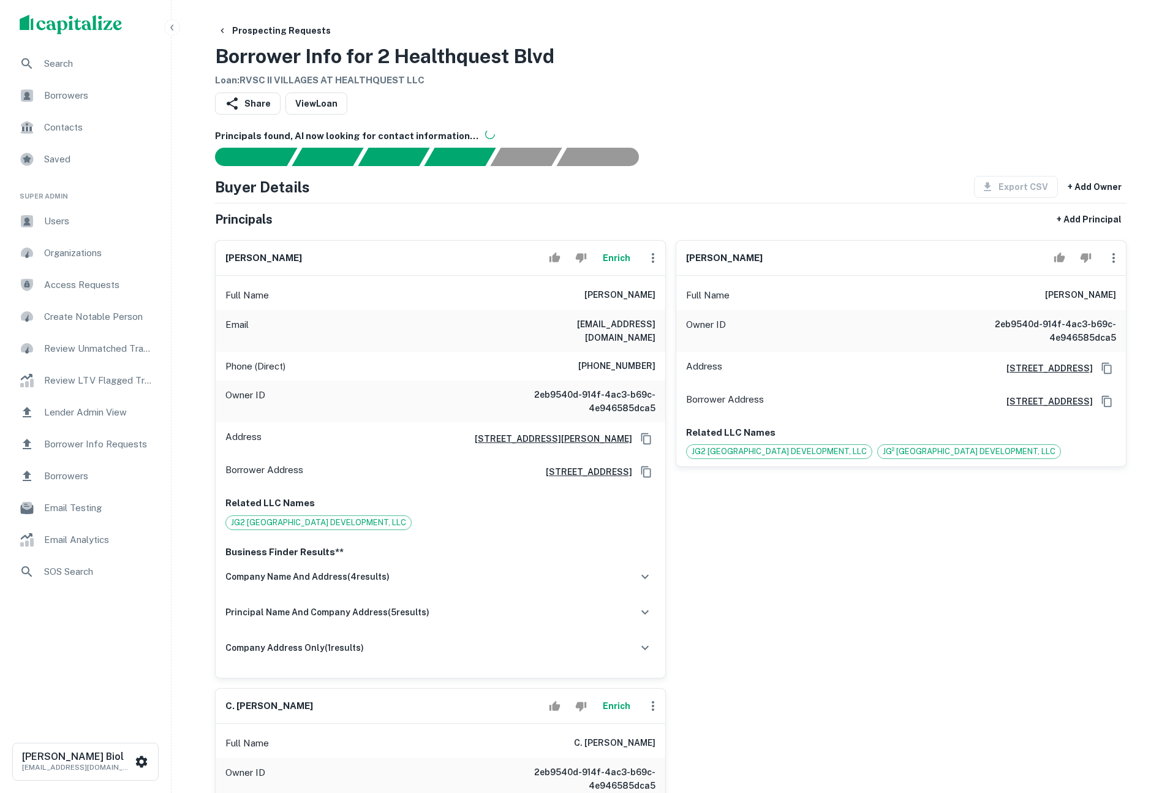
scroll to position [274, 0]
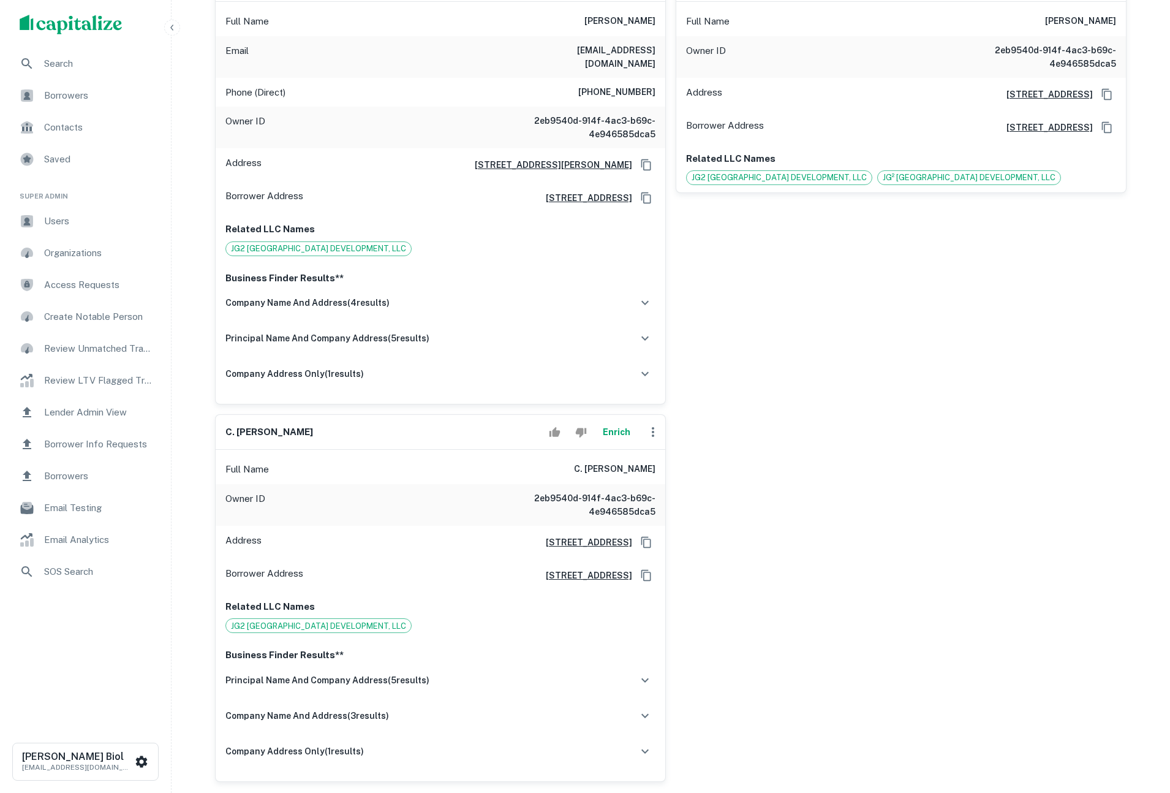
click at [821, 351] on div "john a. giunco, jr. Full Name john a. giunco, jr. Owner ID 2eb9540d-914f-4ac3-b…" at bounding box center [896, 181] width 461 height 448
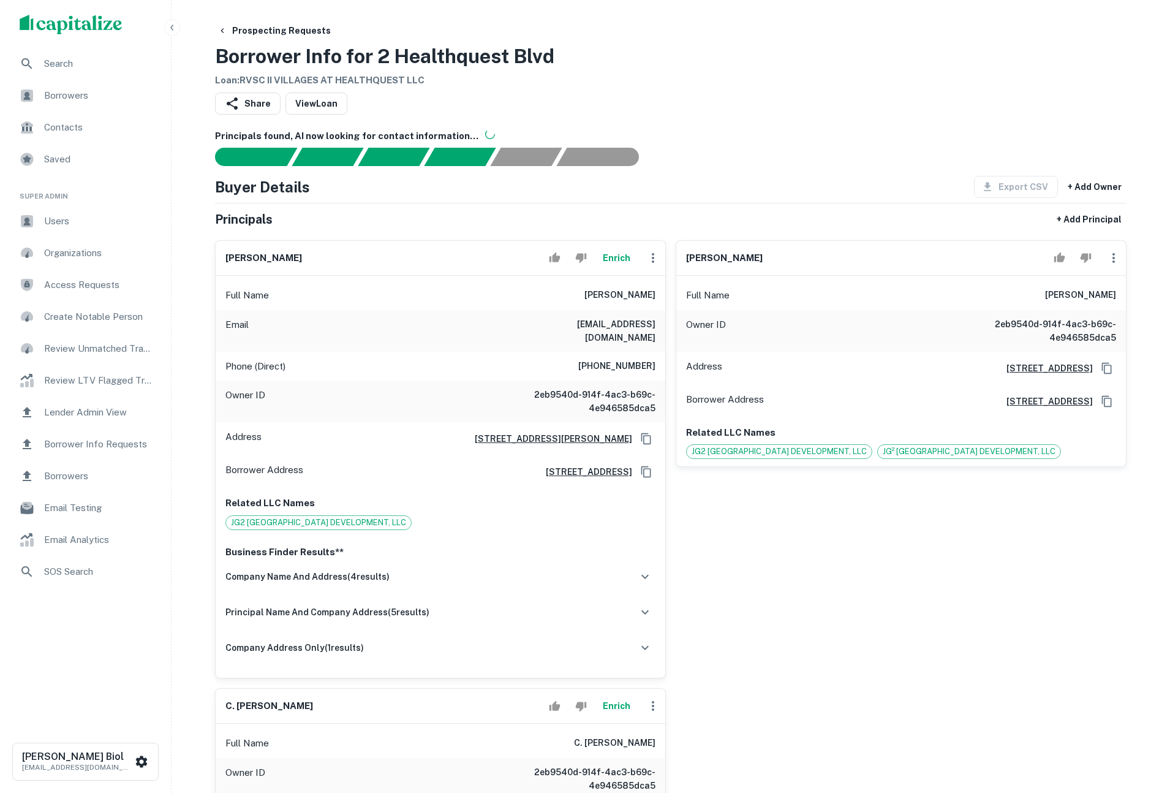
click at [951, 642] on div "[PERSON_NAME] Full Name [PERSON_NAME] Owner ID 2eb9540d-914f-4ac3-b69c-4e946585…" at bounding box center [896, 454] width 461 height 448
click at [866, 95] on div "Share View Loan" at bounding box center [670, 105] width 911 height 27
click at [917, 70] on div "Prospecting Requests Borrower Info for 2 Healthquest Blvd Loan : RVSC II VILLAG…" at bounding box center [670, 54] width 911 height 68
click at [897, 102] on div "Share View Loan" at bounding box center [670, 105] width 911 height 27
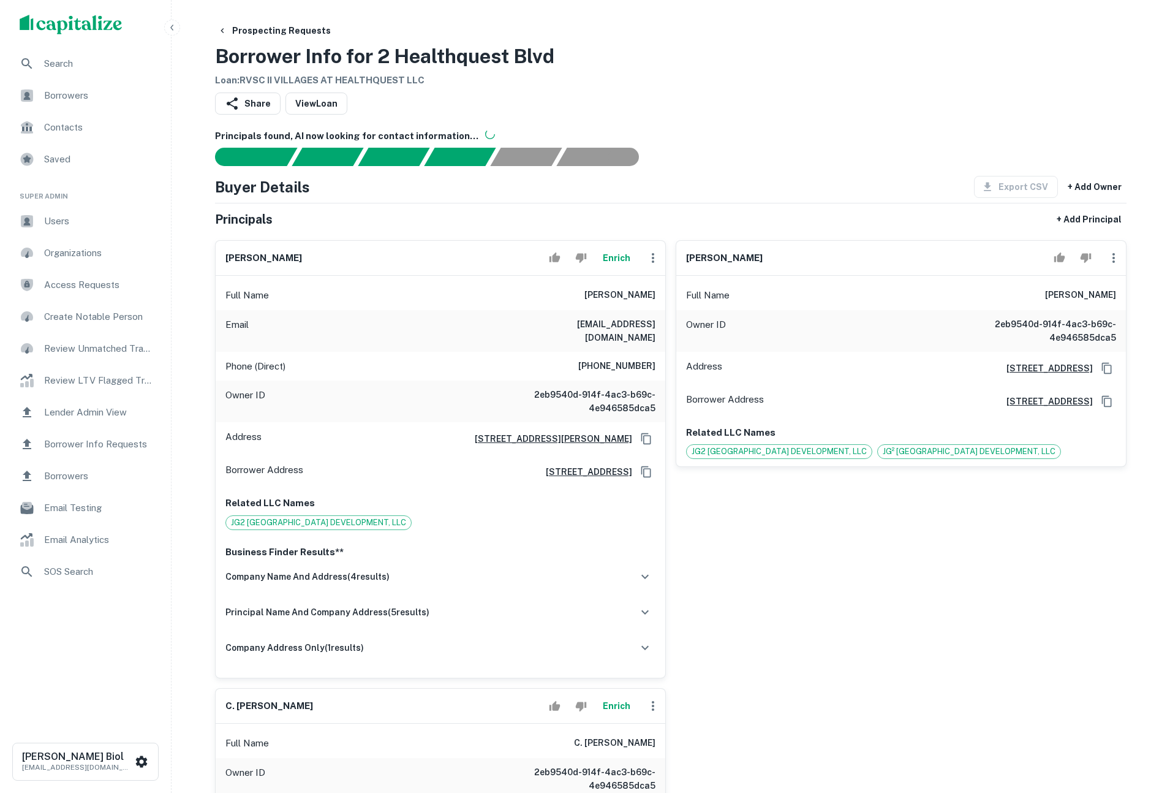
click at [902, 118] on div "Share View Loan" at bounding box center [670, 105] width 911 height 27
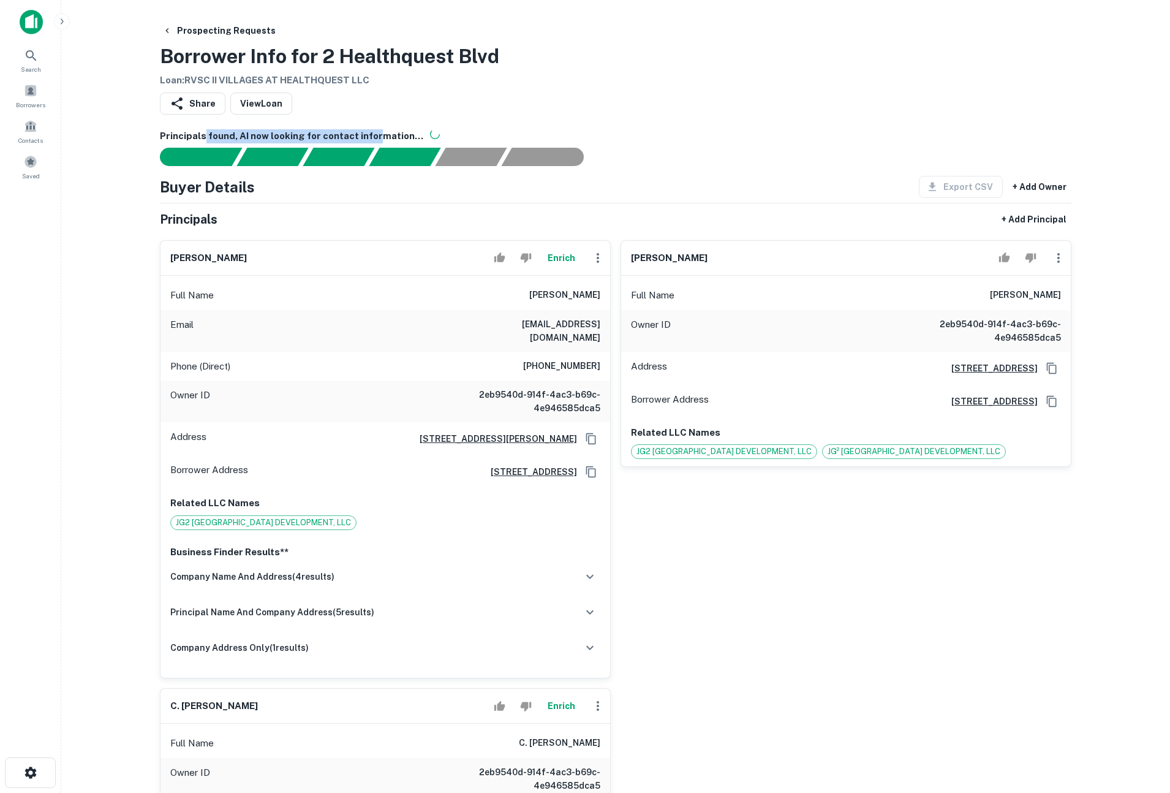
drag, startPoint x: 204, startPoint y: 138, endPoint x: 372, endPoint y: 134, distance: 168.5
click at [372, 134] on h6 "Principals found, AI now looking for contact information..." at bounding box center [615, 136] width 911 height 14
click at [760, 86] on div "Prospecting Requests Borrower Info for 2 Healthquest Blvd Loan : RVSC II VILLAG…" at bounding box center [615, 54] width 911 height 68
click at [731, 155] on div at bounding box center [608, 157] width 926 height 18
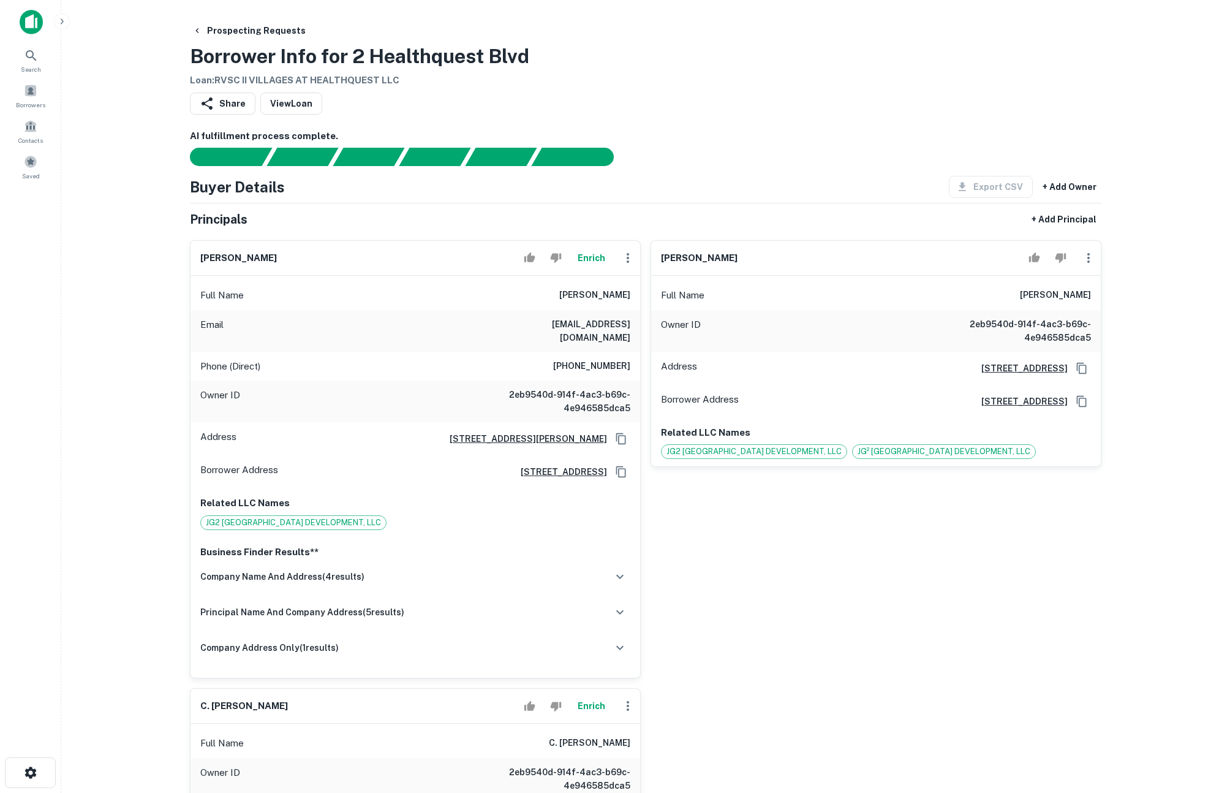
click at [880, 108] on div "Share View Loan" at bounding box center [645, 105] width 911 height 27
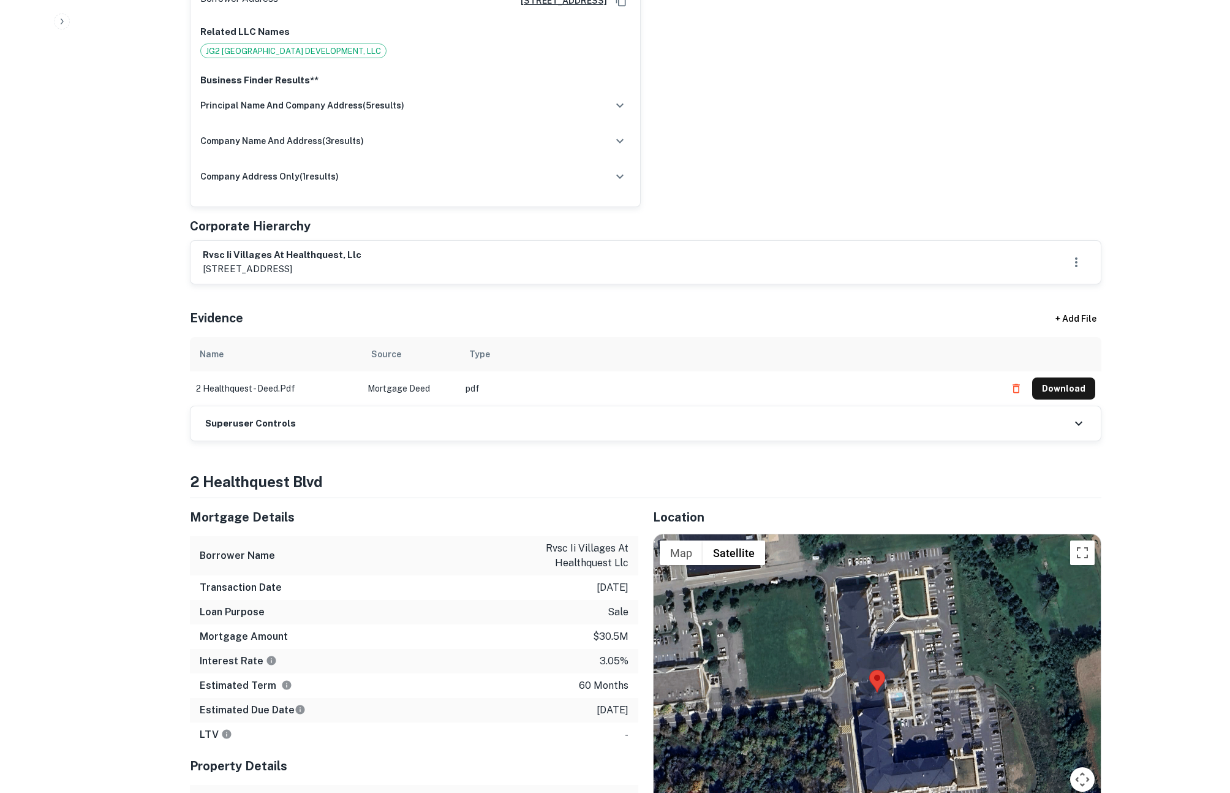
scroll to position [1035, 0]
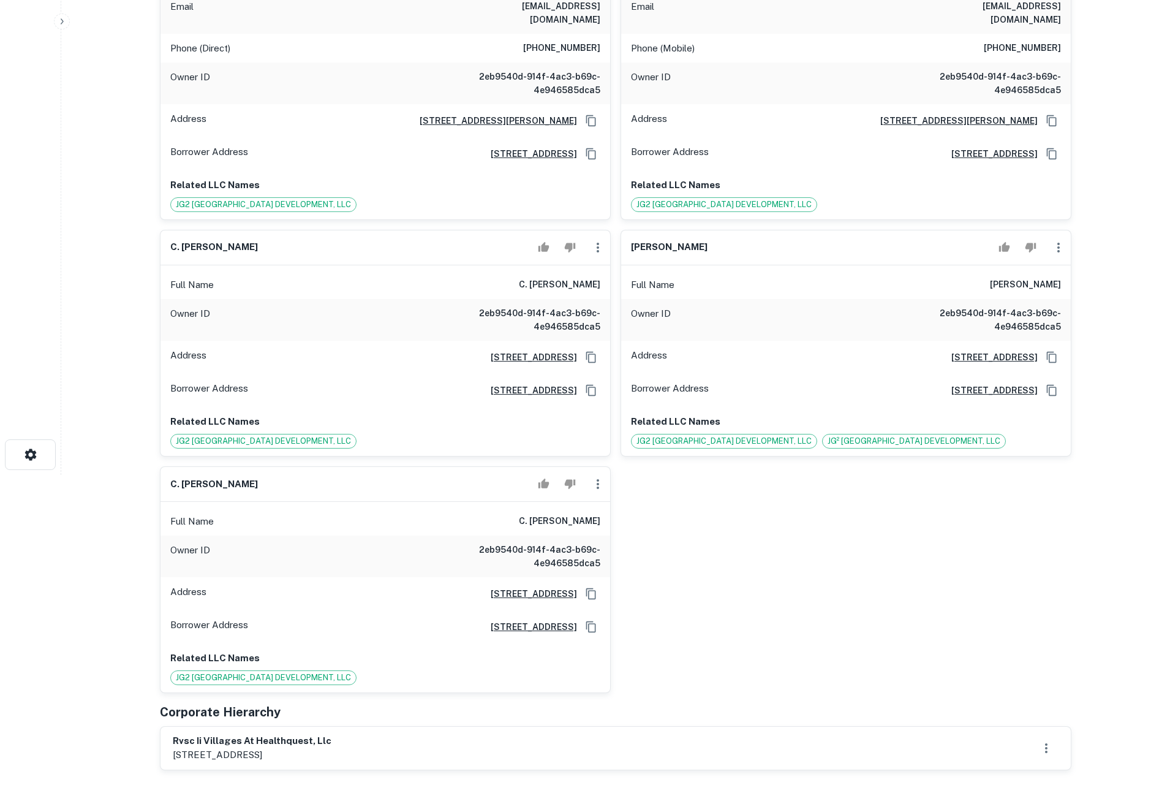
scroll to position [380, 0]
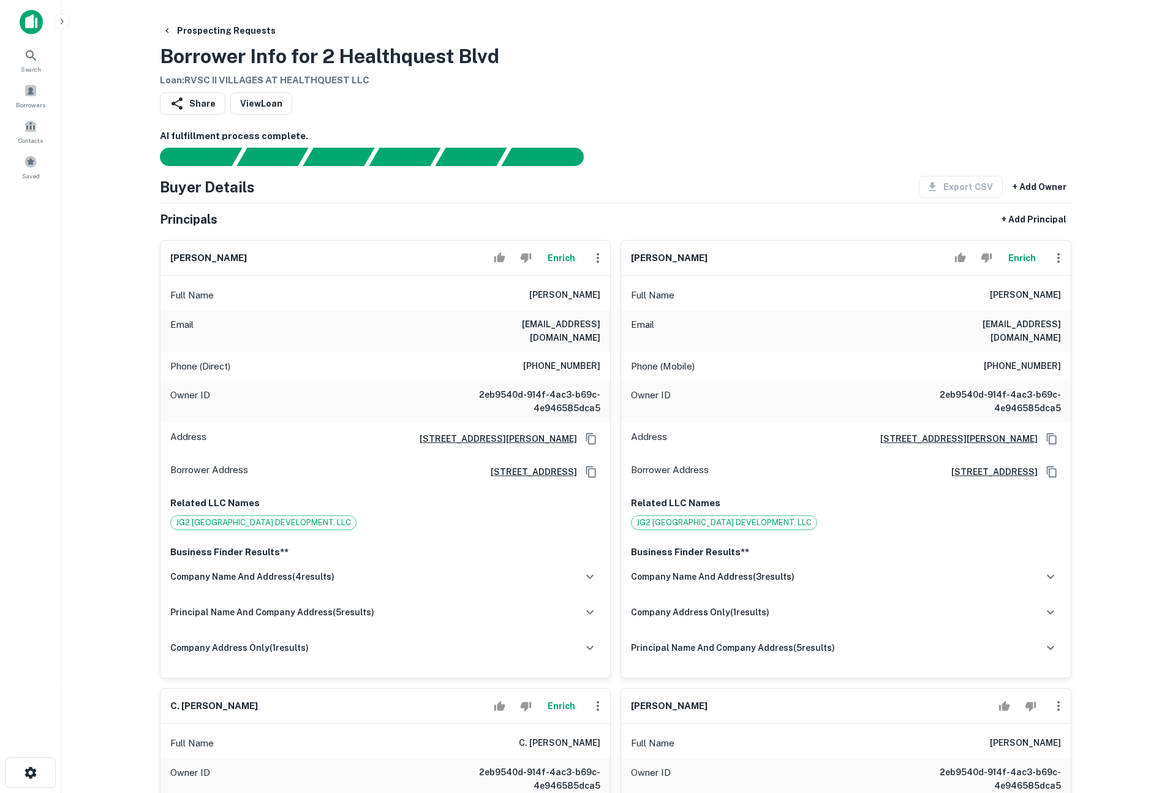
click at [1023, 259] on button "Enrich" at bounding box center [1021, 258] width 39 height 25
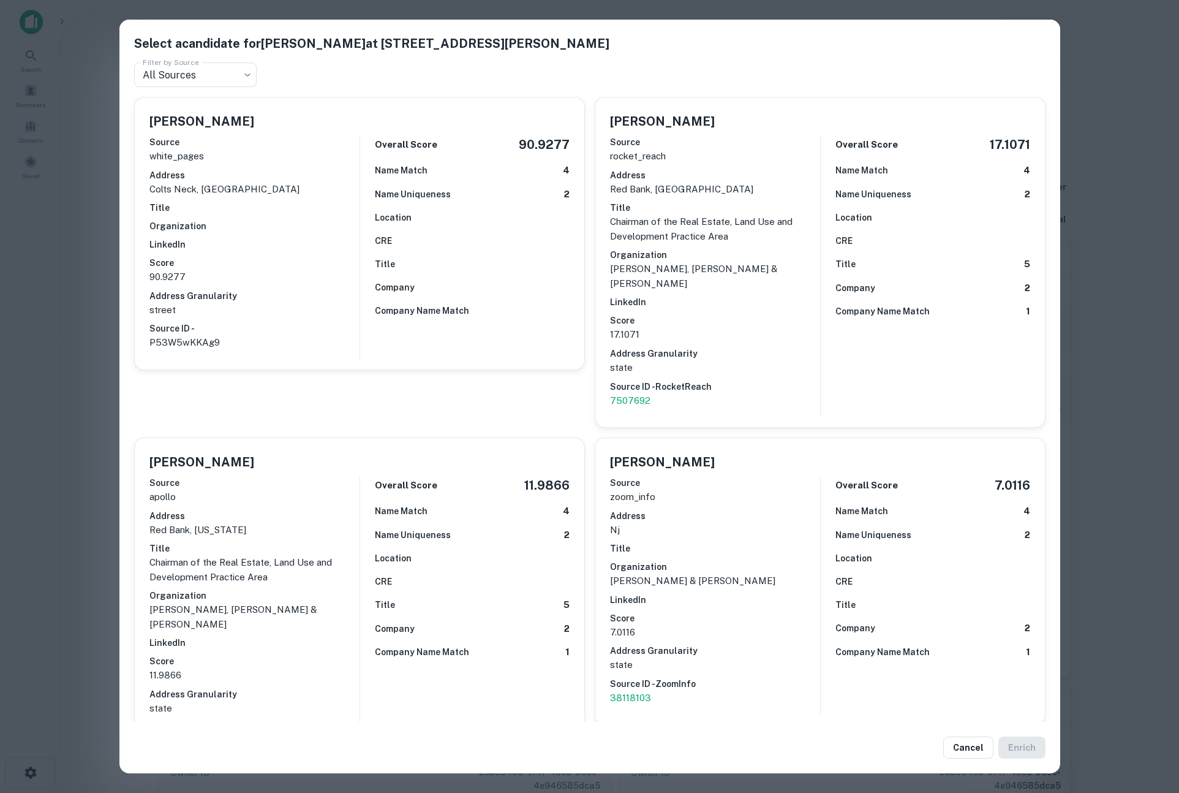
click at [1139, 307] on div "Select a candidate for [PERSON_NAME] at [STREET_ADDRESS][PERSON_NAME] Filter by…" at bounding box center [589, 396] width 1179 height 793
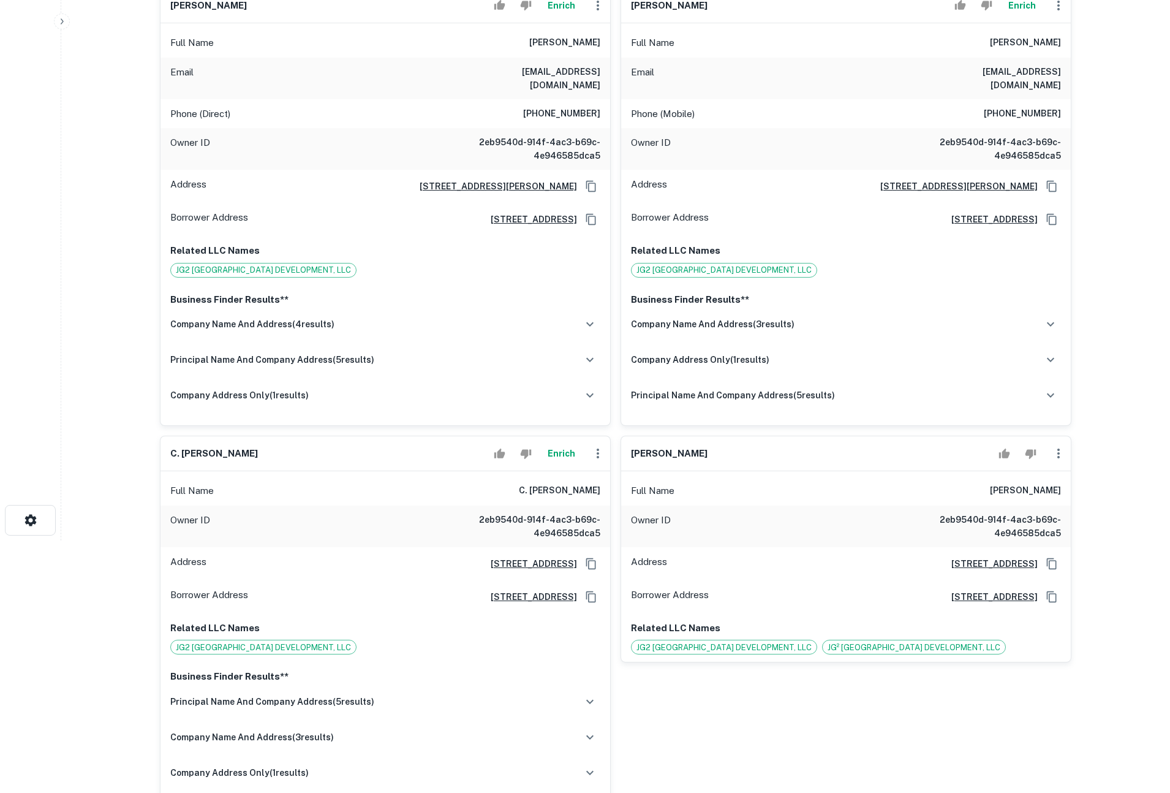
scroll to position [315, 0]
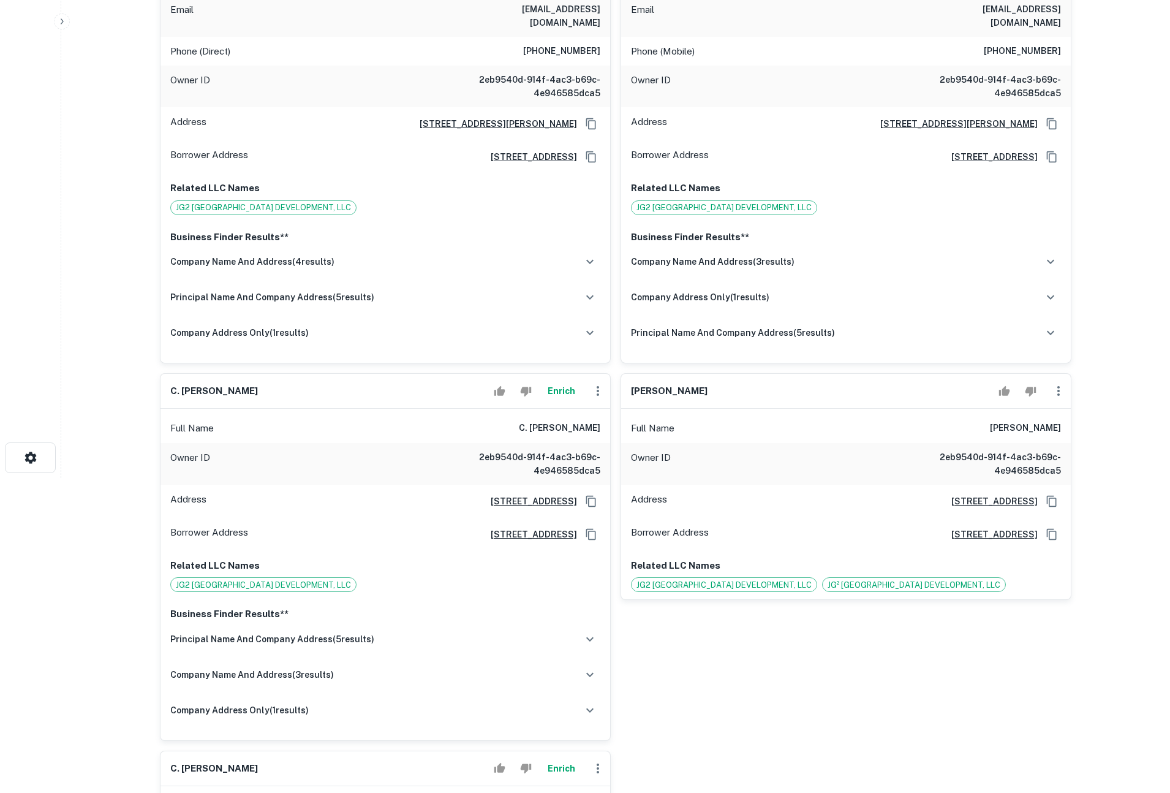
click at [565, 382] on button "Enrich" at bounding box center [560, 391] width 39 height 25
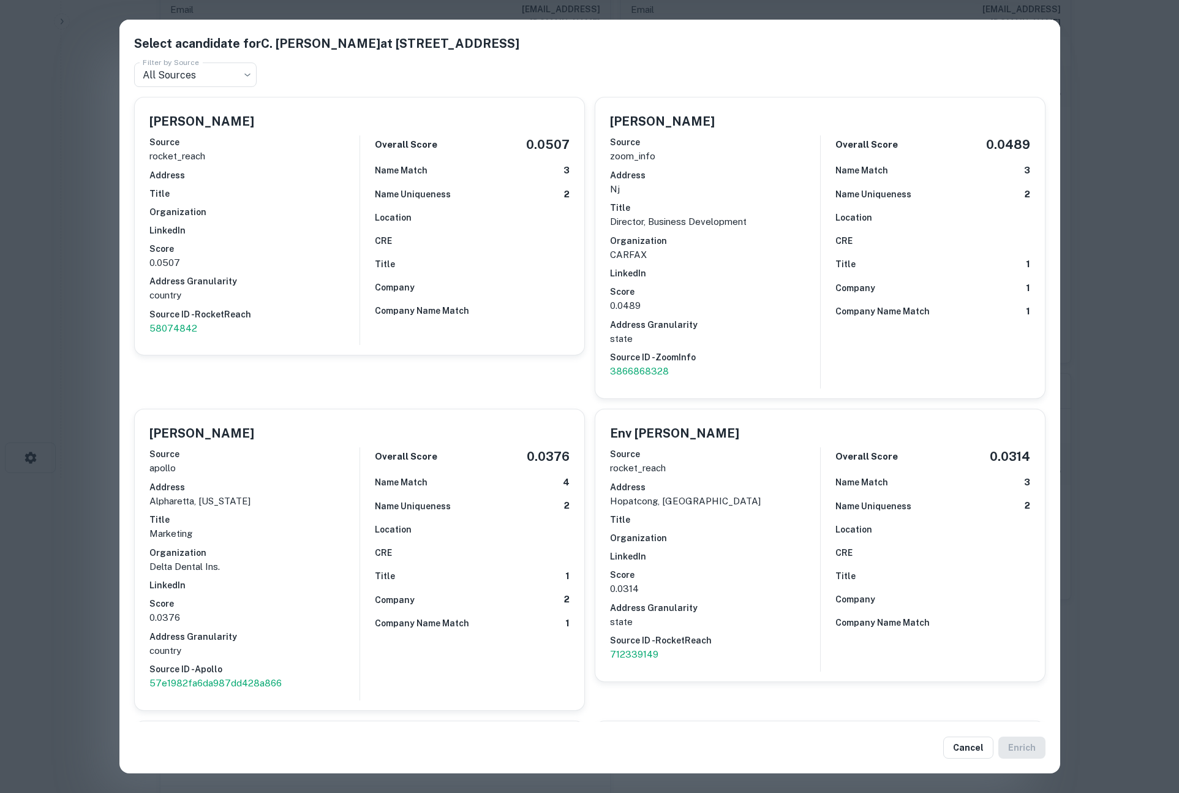
click at [99, 407] on div "Select a candidate for C. [PERSON_NAME] at [STREET_ADDRESS] Filter by Source Al…" at bounding box center [589, 396] width 1179 height 793
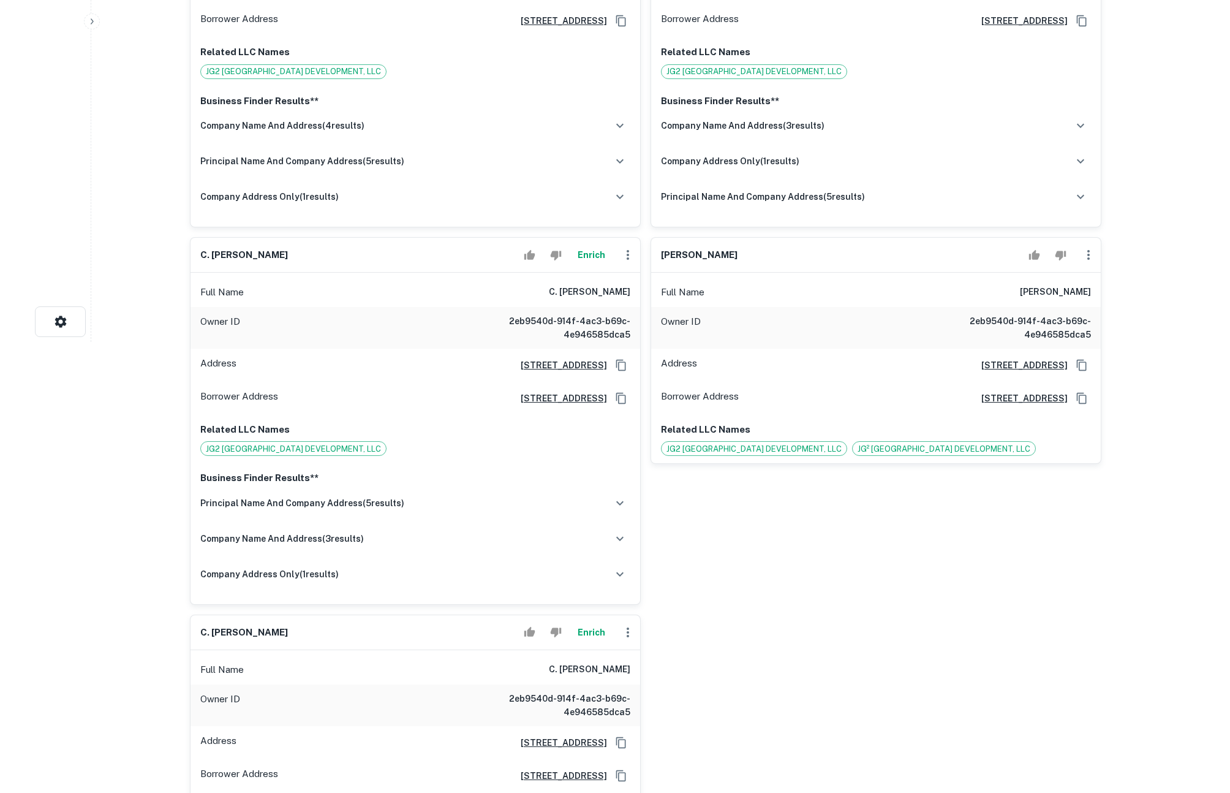
scroll to position [0, 0]
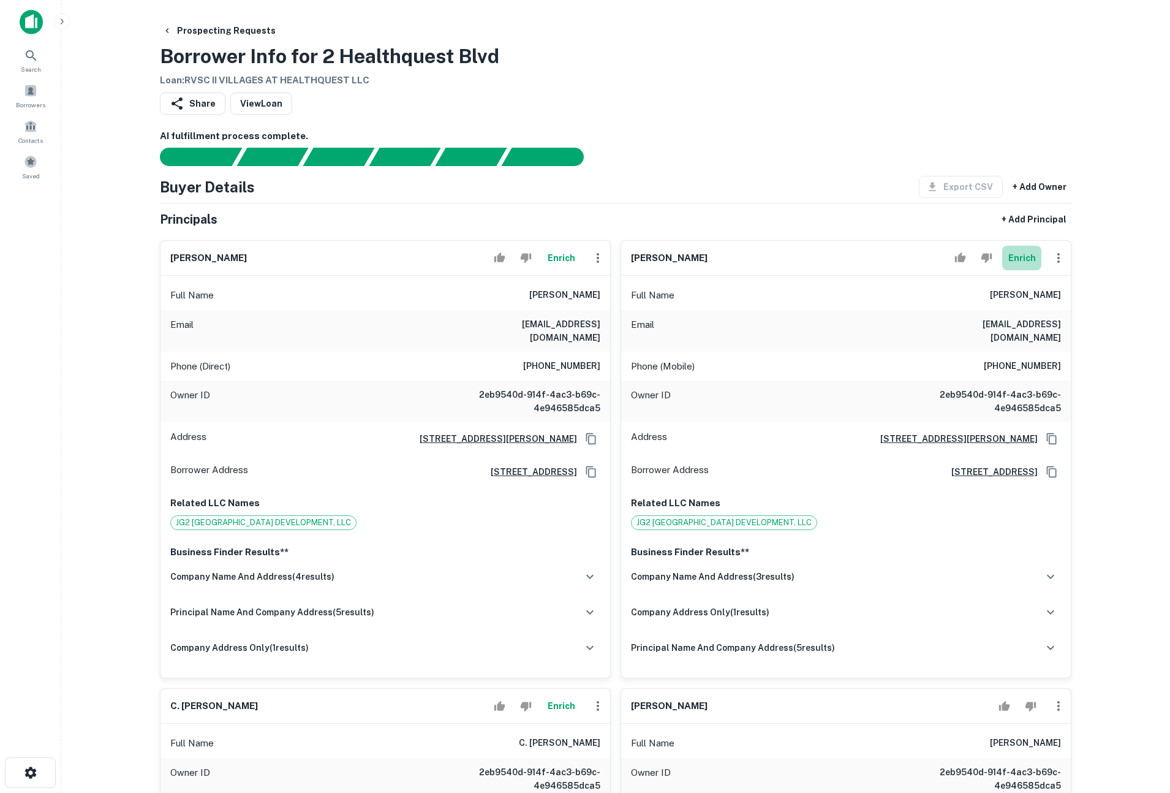
click at [1019, 260] on button "Enrich" at bounding box center [1021, 258] width 39 height 25
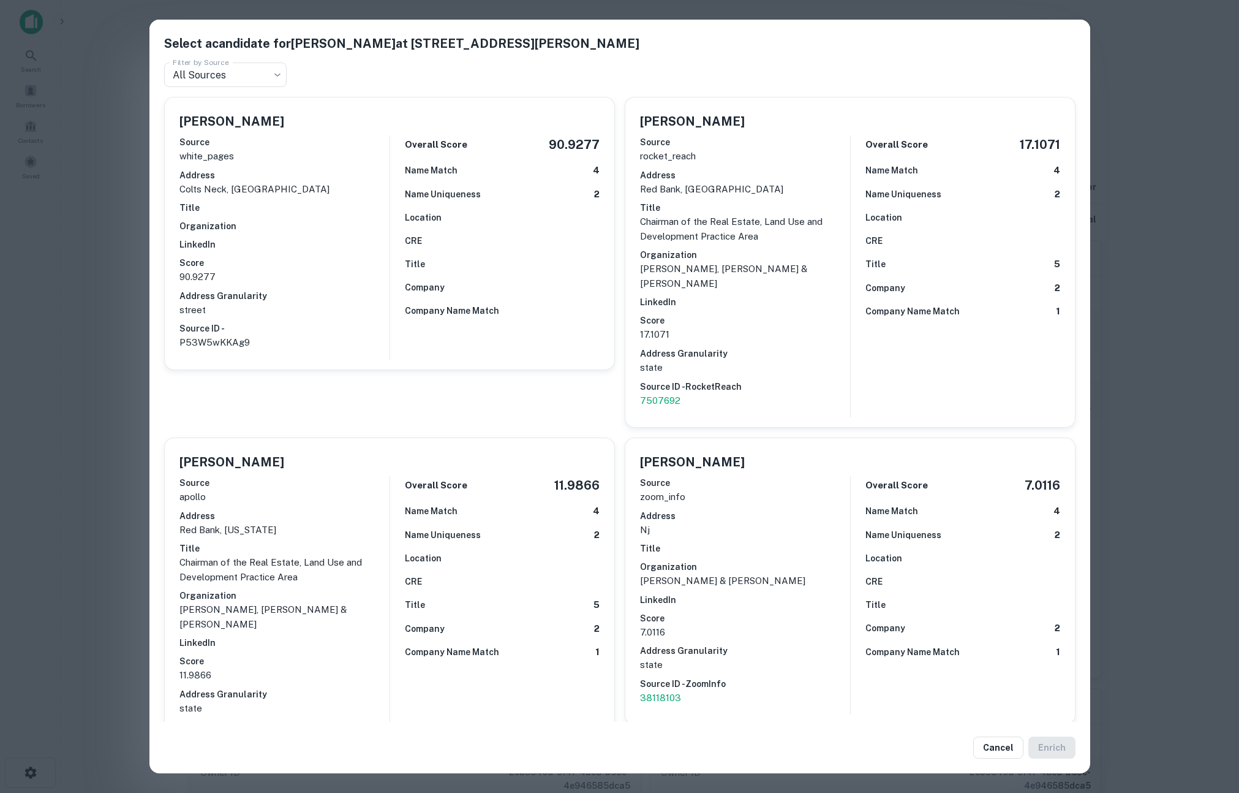
click at [1169, 53] on div "Select a candidate for [PERSON_NAME] at [STREET_ADDRESS][PERSON_NAME] Filter by…" at bounding box center [619, 396] width 1239 height 793
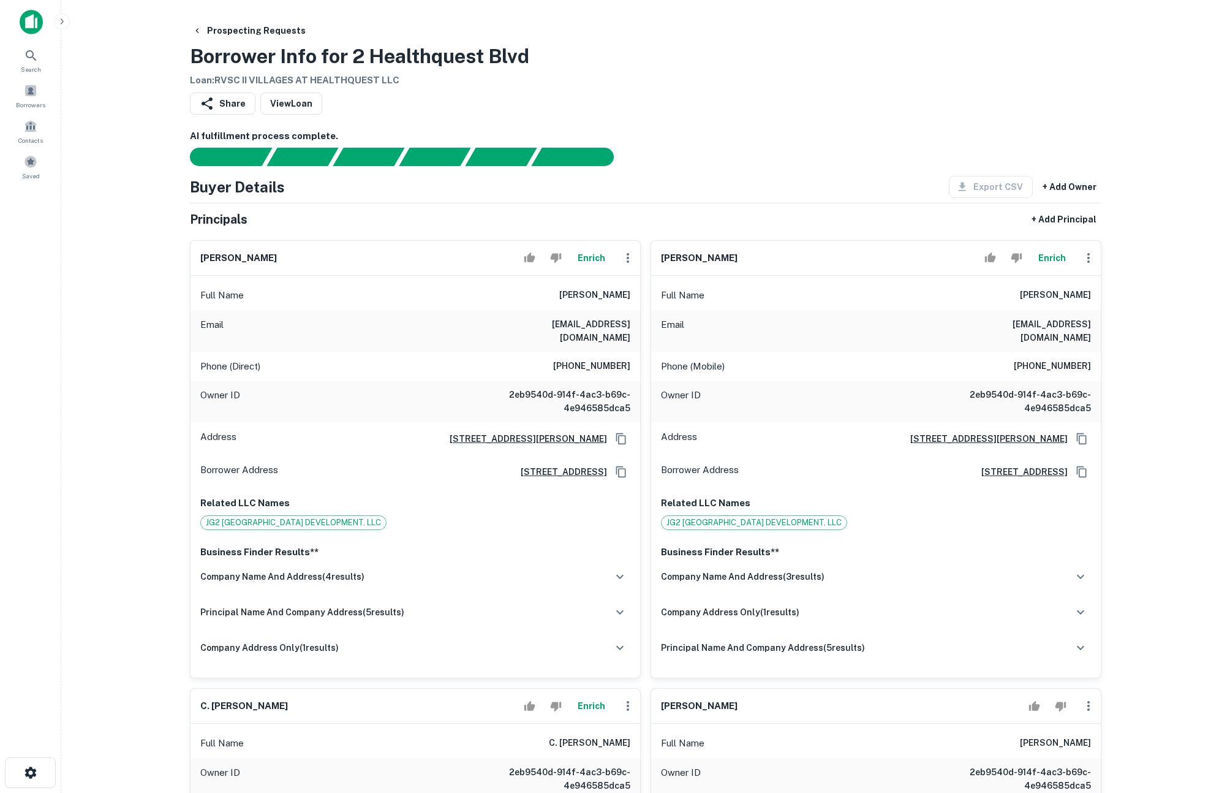
scroll to position [16, 0]
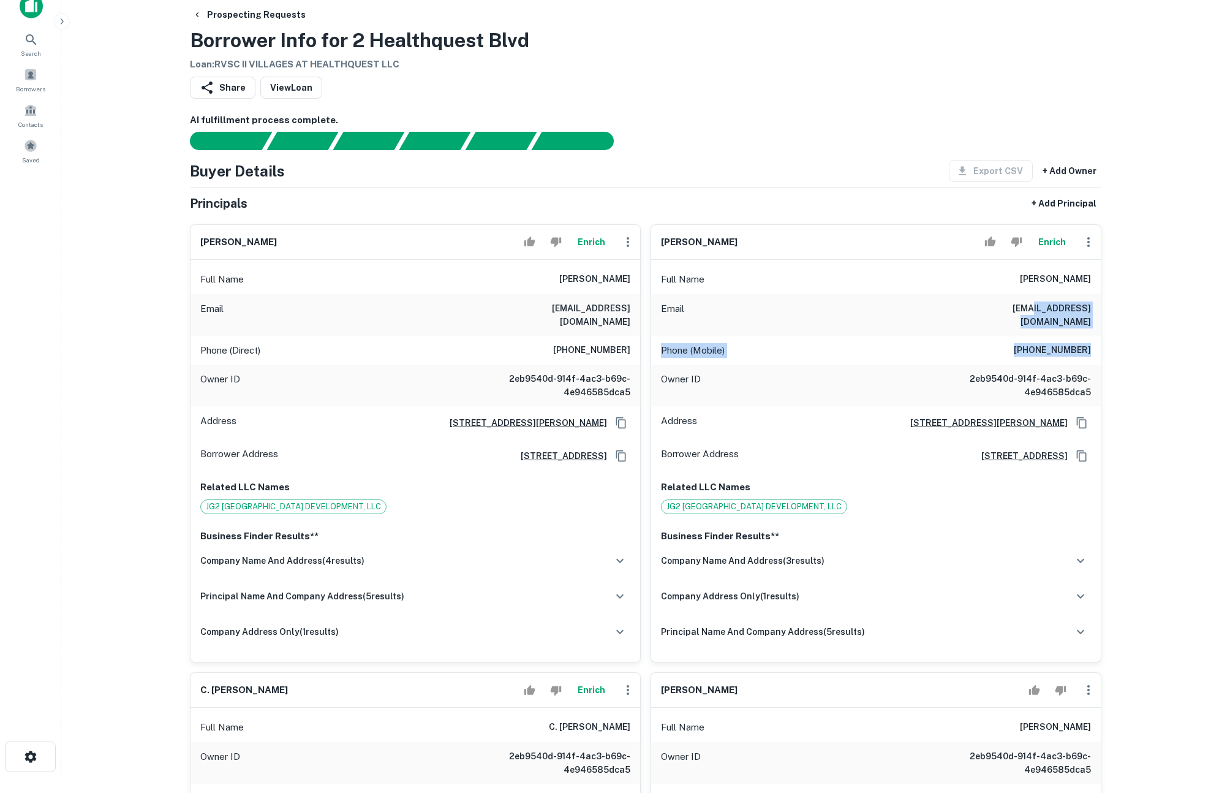
drag, startPoint x: 1016, startPoint y: 306, endPoint x: 1098, endPoint y: 334, distance: 87.6
click at [1098, 334] on div "Full Name [PERSON_NAME] Email [EMAIL_ADDRESS][DOMAIN_NAME] Phone (Mobile) [PHON…" at bounding box center [876, 461] width 450 height 402
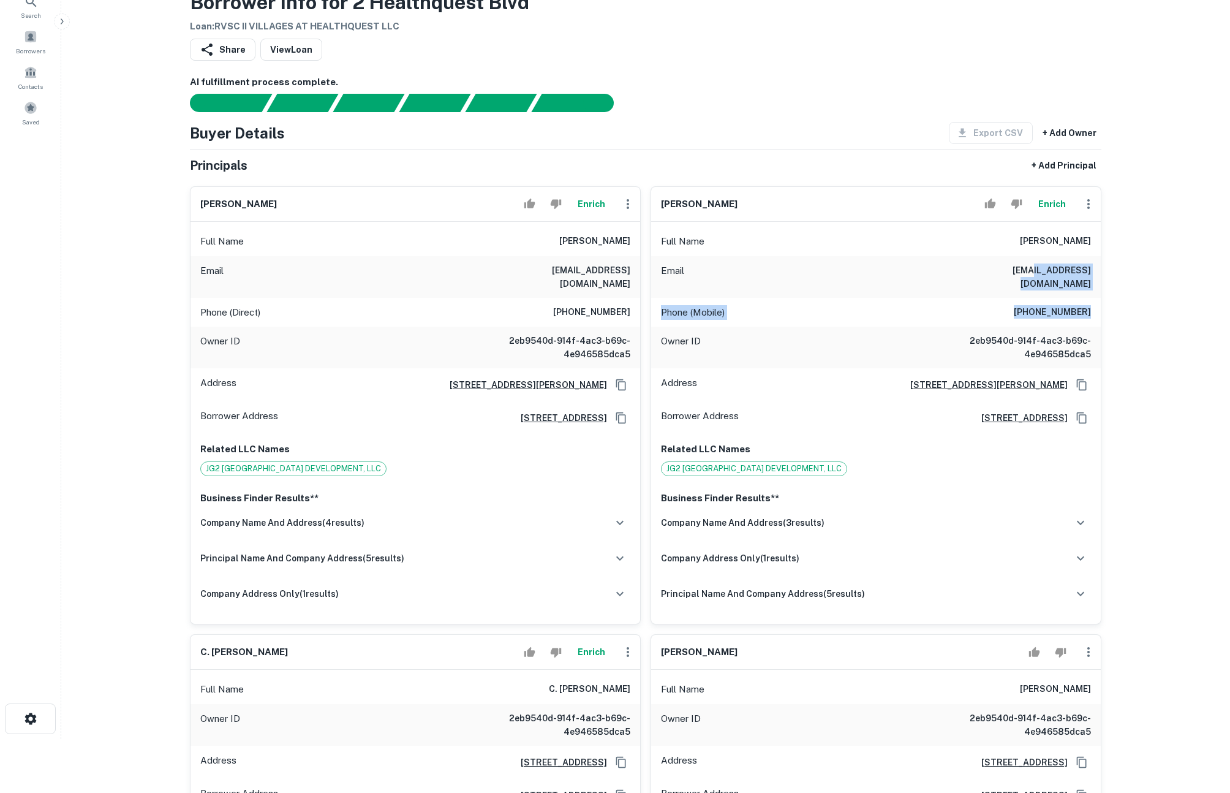
scroll to position [0, 0]
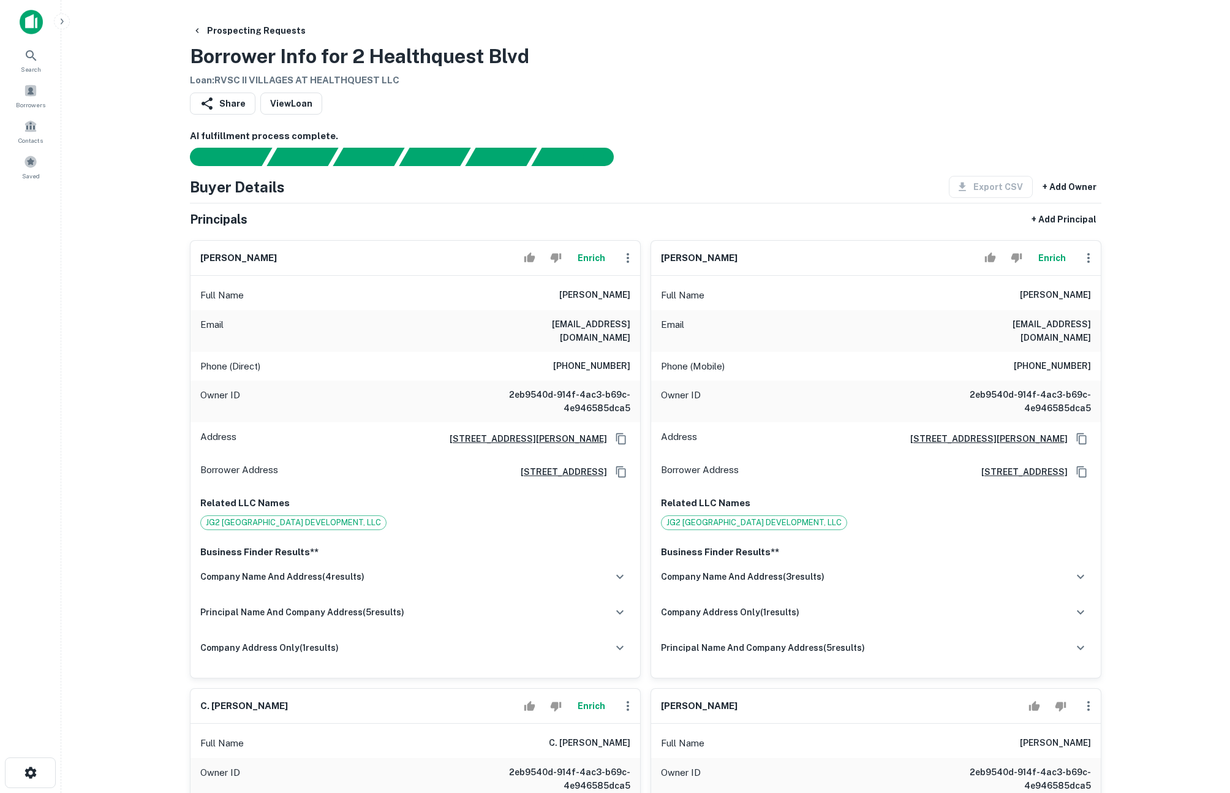
click at [1162, 386] on main "Prospecting Requests Borrower Info for 2 Healthquest Blvd Loan : RVSC II VILLAG…" at bounding box center [645, 396] width 1169 height 793
click at [1162, 120] on main "Prospecting Requests Borrower Info for 2 Healthquest Blvd Loan : RVSC II VILLAG…" at bounding box center [645, 396] width 1169 height 793
